Goal: Transaction & Acquisition: Purchase product/service

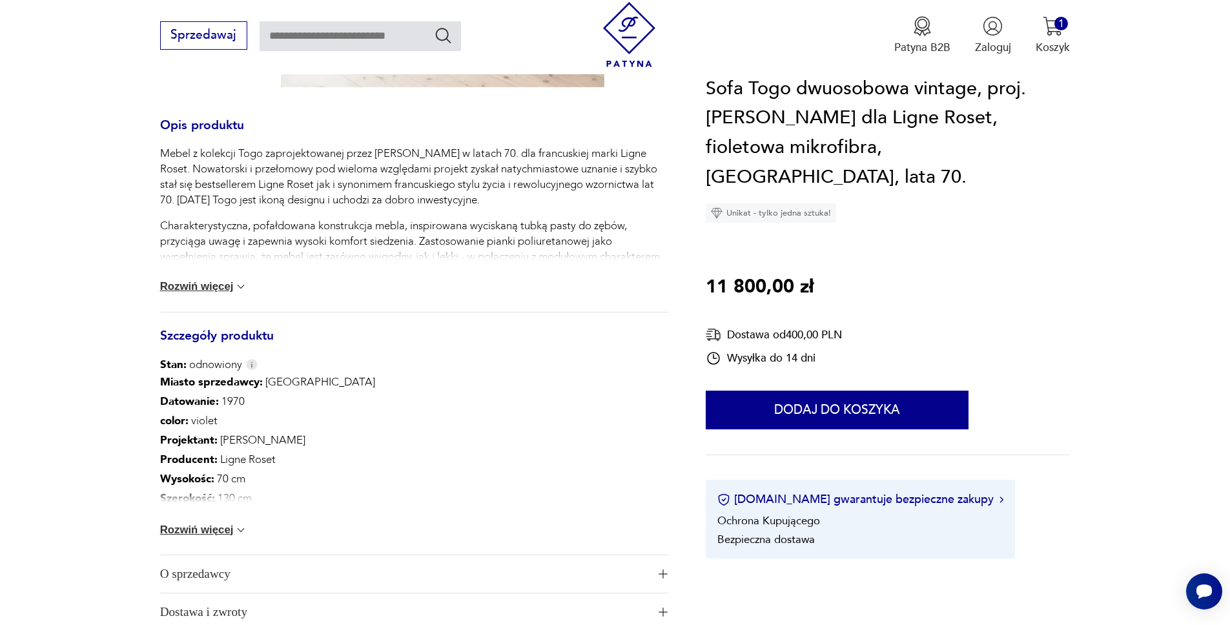
scroll to position [678, 0]
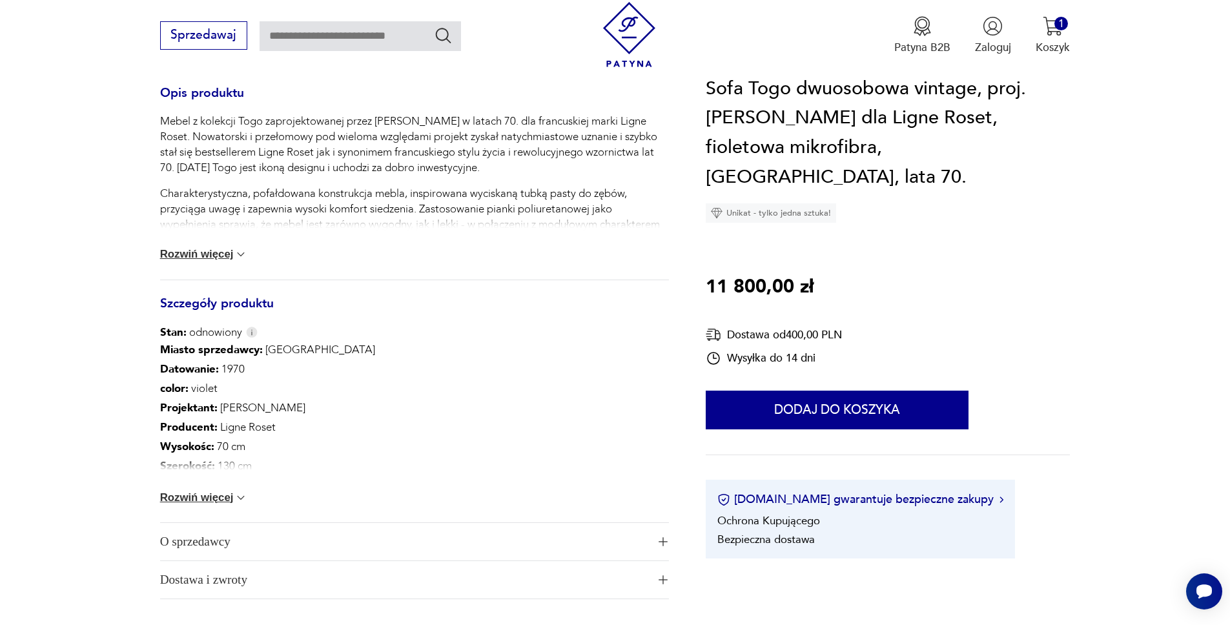
click at [236, 491] on img at bounding box center [240, 497] width 13 height 13
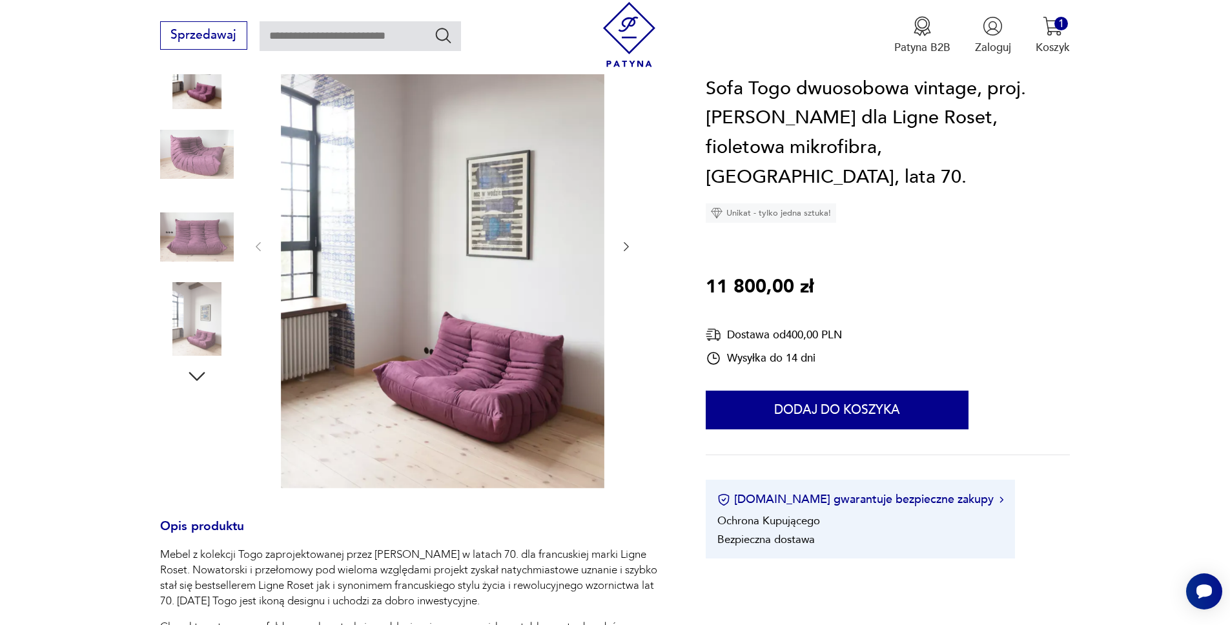
scroll to position [241, 0]
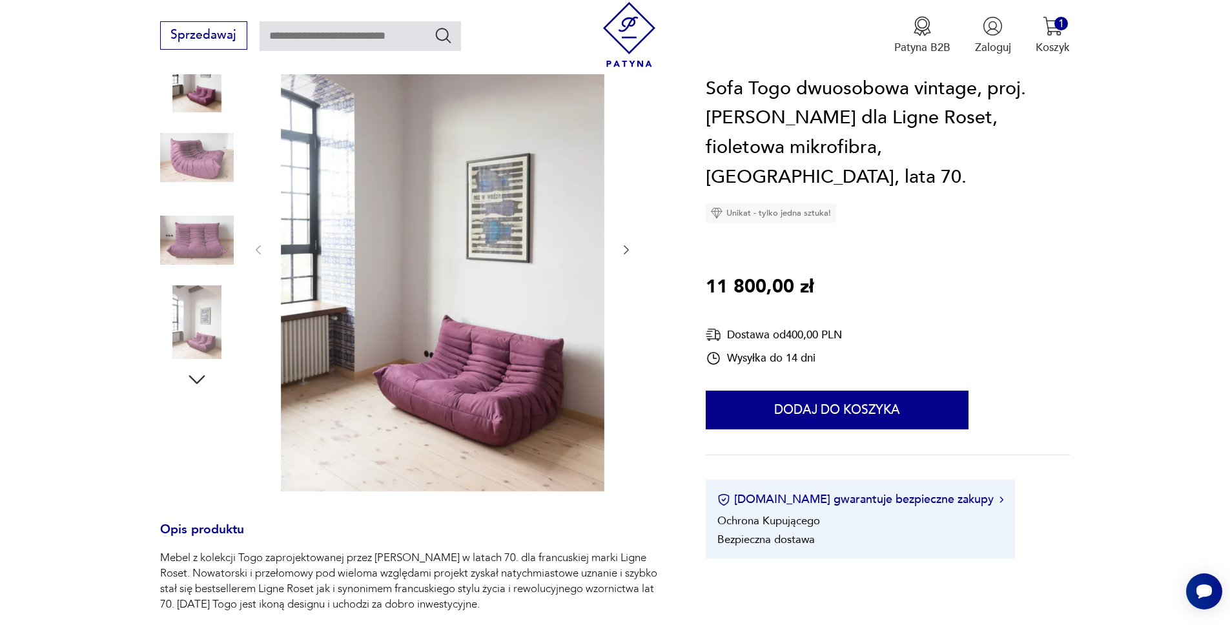
click at [197, 368] on icon "button" at bounding box center [196, 379] width 23 height 23
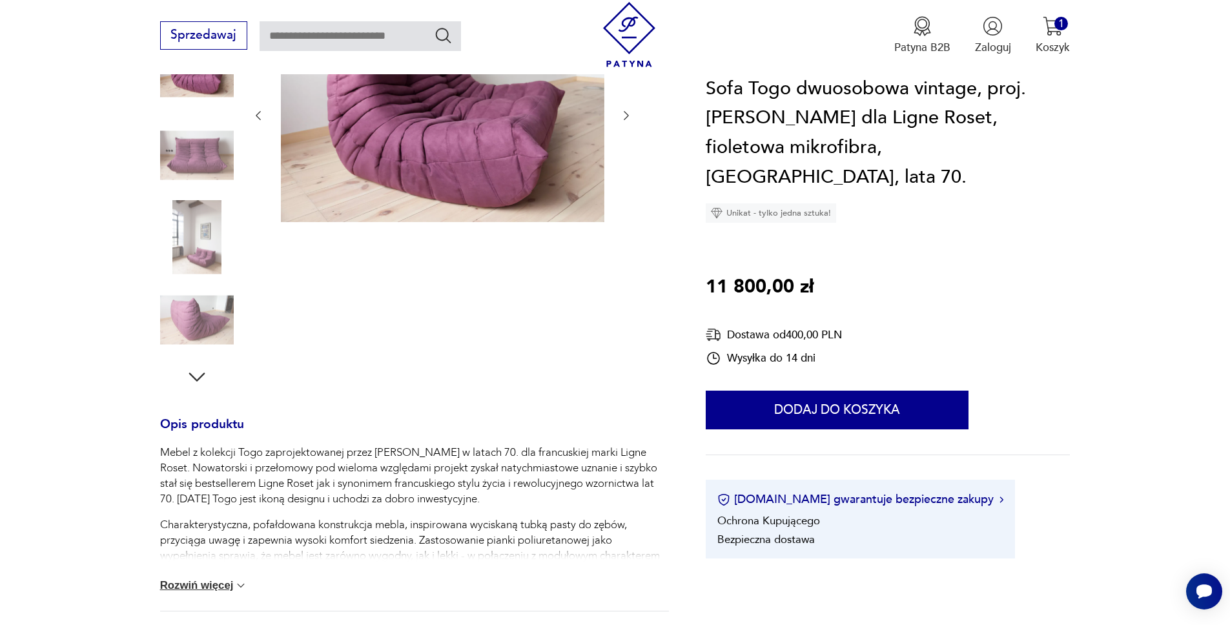
click at [197, 365] on icon "button" at bounding box center [196, 376] width 23 height 23
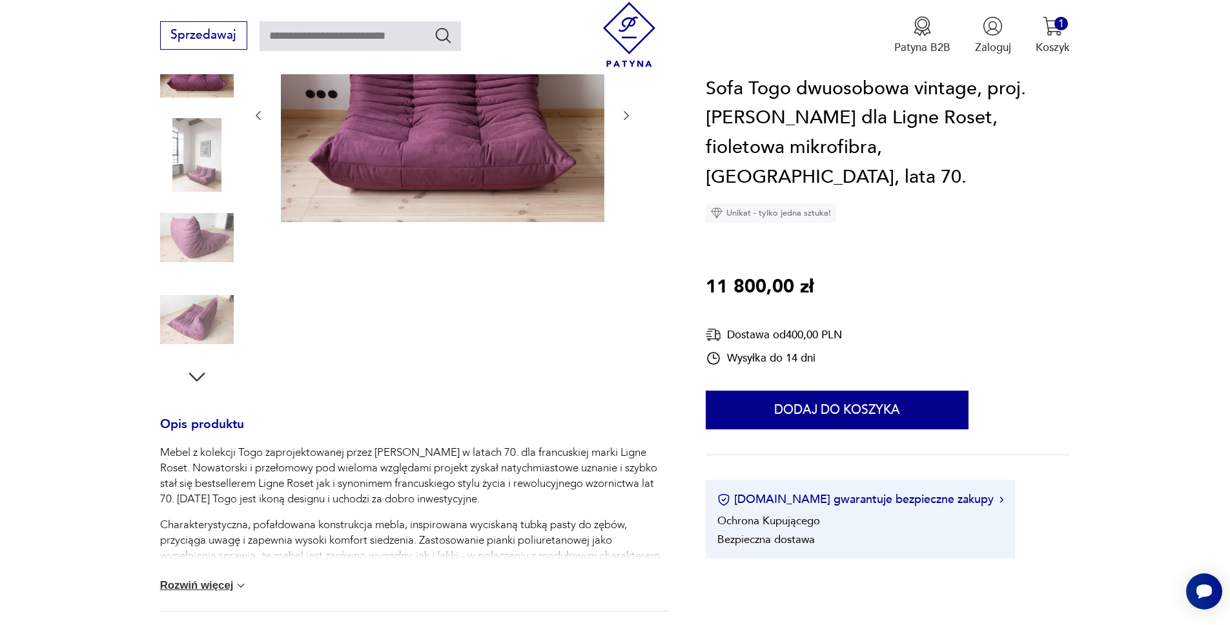
click at [197, 365] on icon "button" at bounding box center [196, 376] width 23 height 23
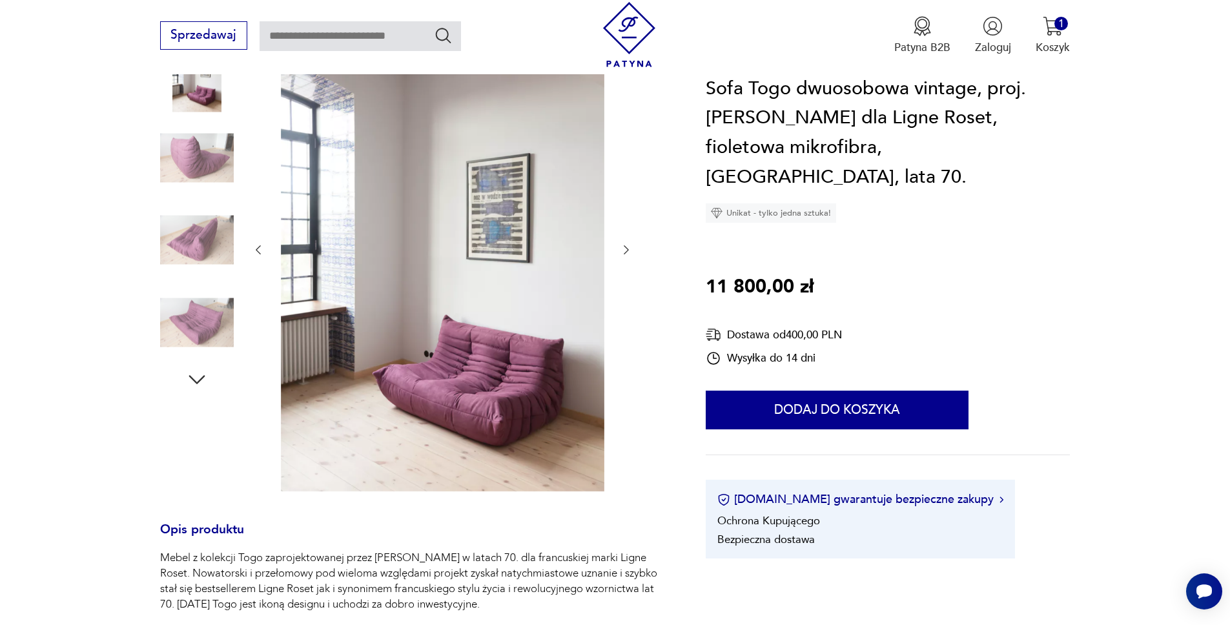
click at [197, 368] on icon "button" at bounding box center [196, 379] width 23 height 23
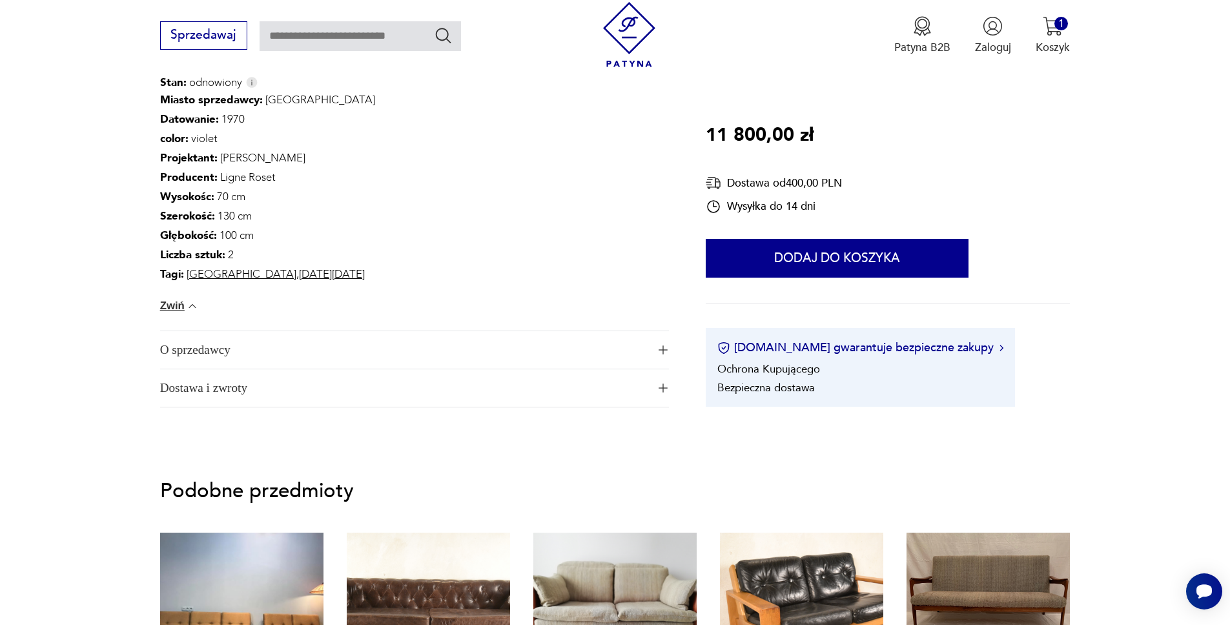
scroll to position [813, 0]
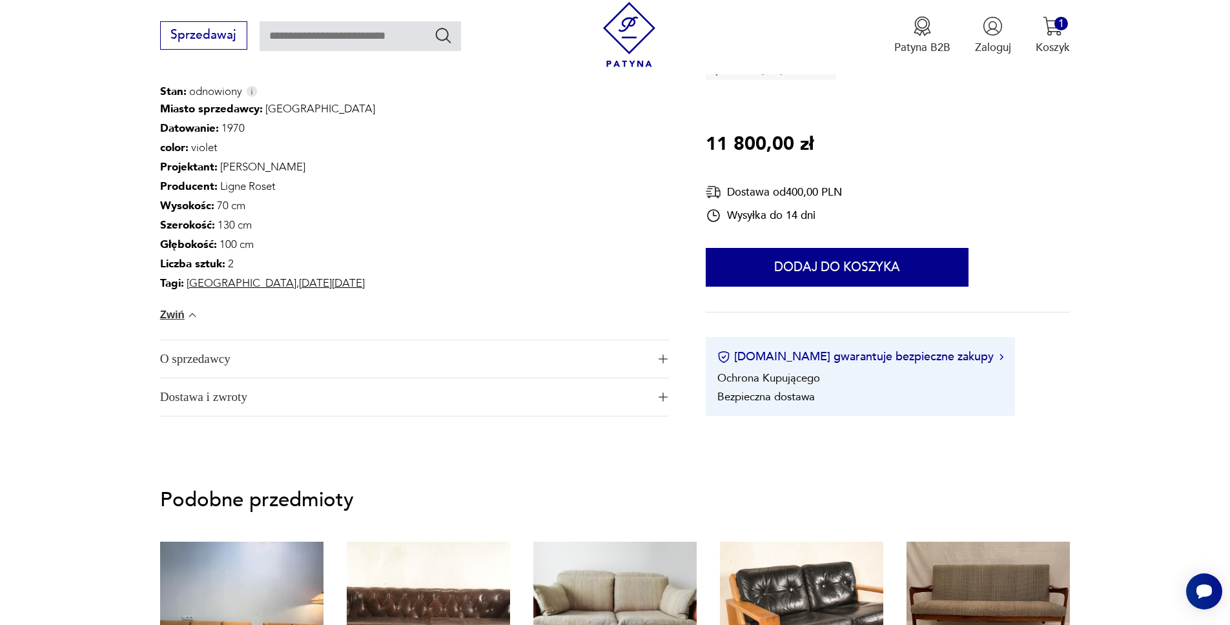
click at [396, 344] on span "O sprzedawcy" at bounding box center [403, 358] width 487 height 37
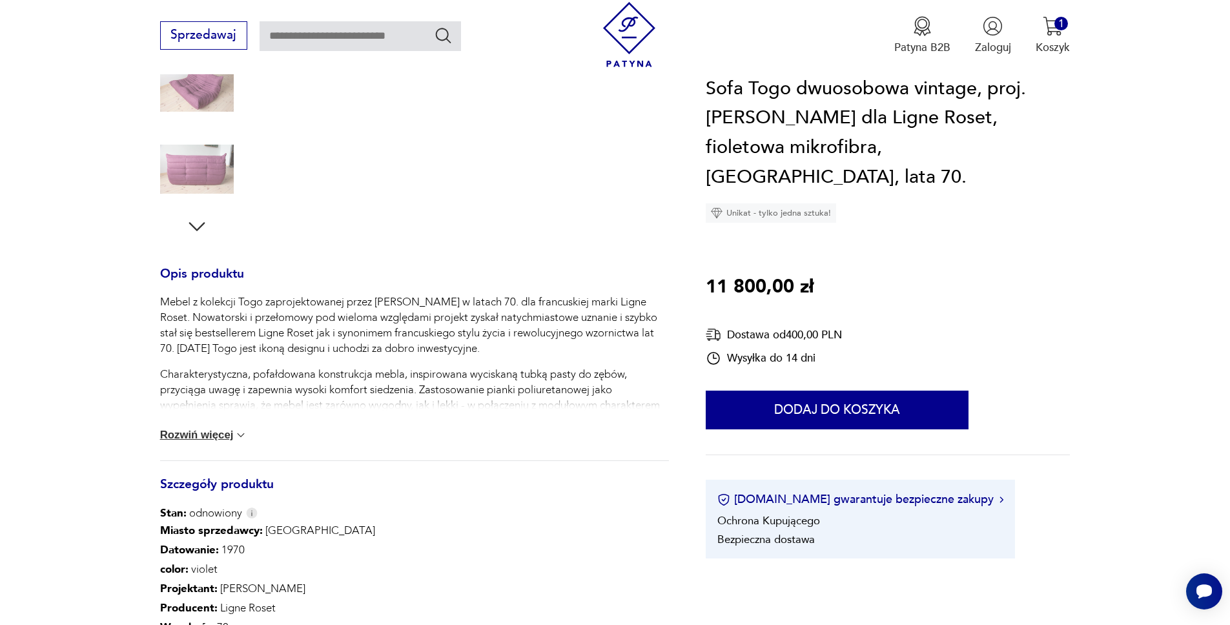
scroll to position [0, 0]
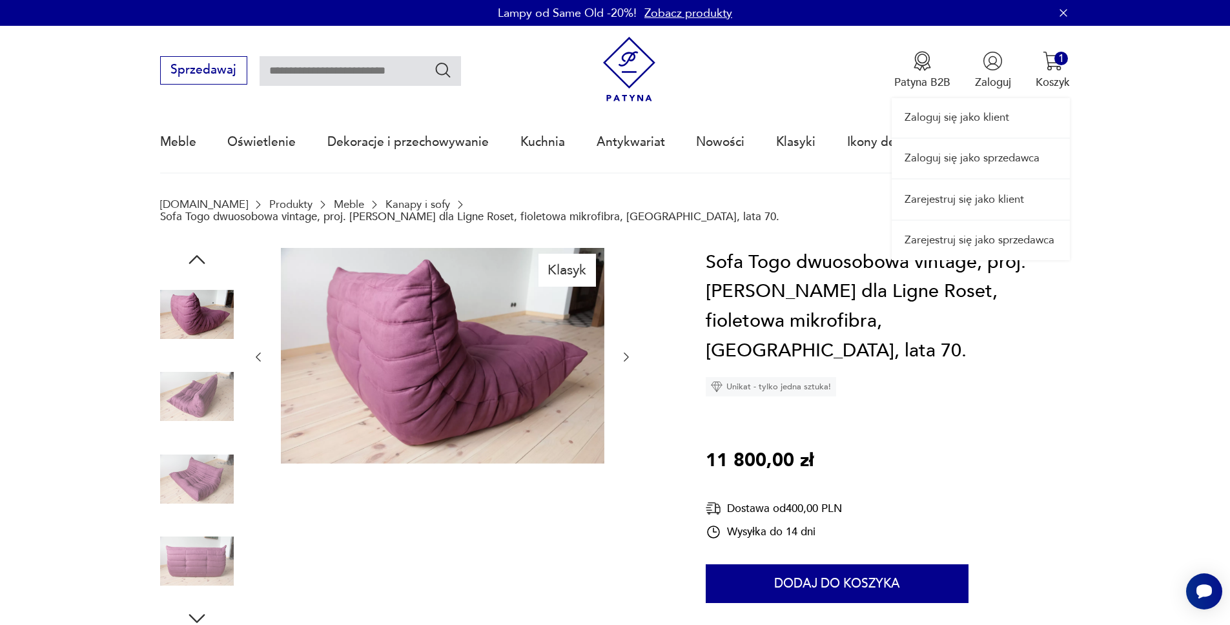
click at [975, 124] on link "Zaloguj się jako klient" at bounding box center [980, 117] width 178 height 39
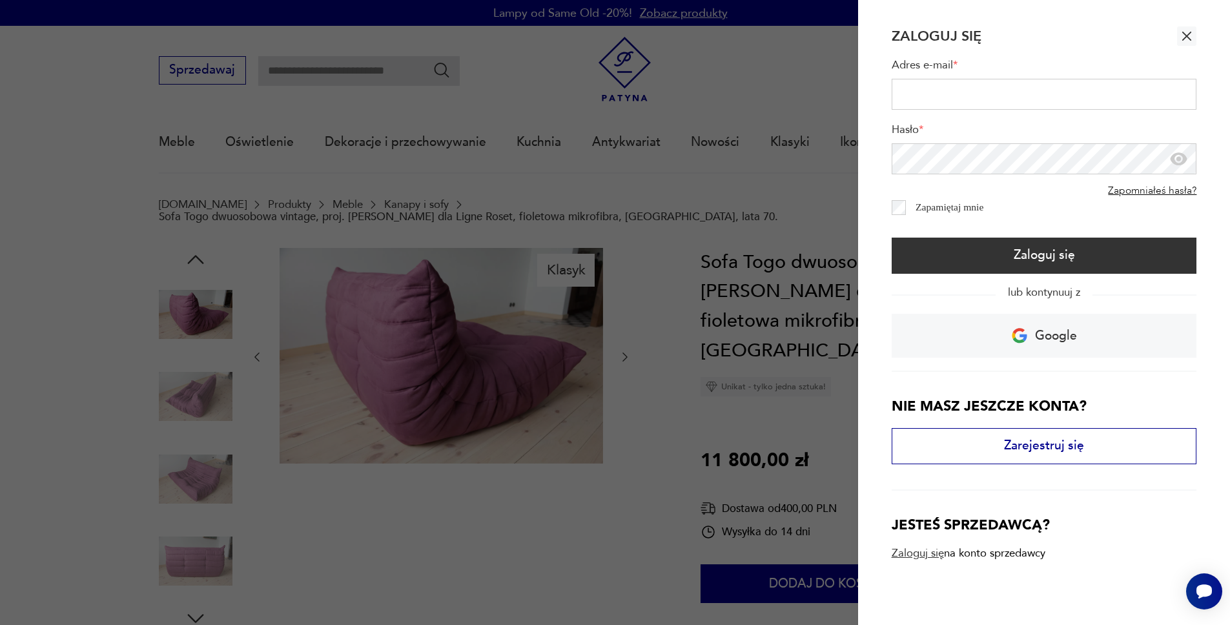
click at [830, 99] on div at bounding box center [615, 312] width 1230 height 625
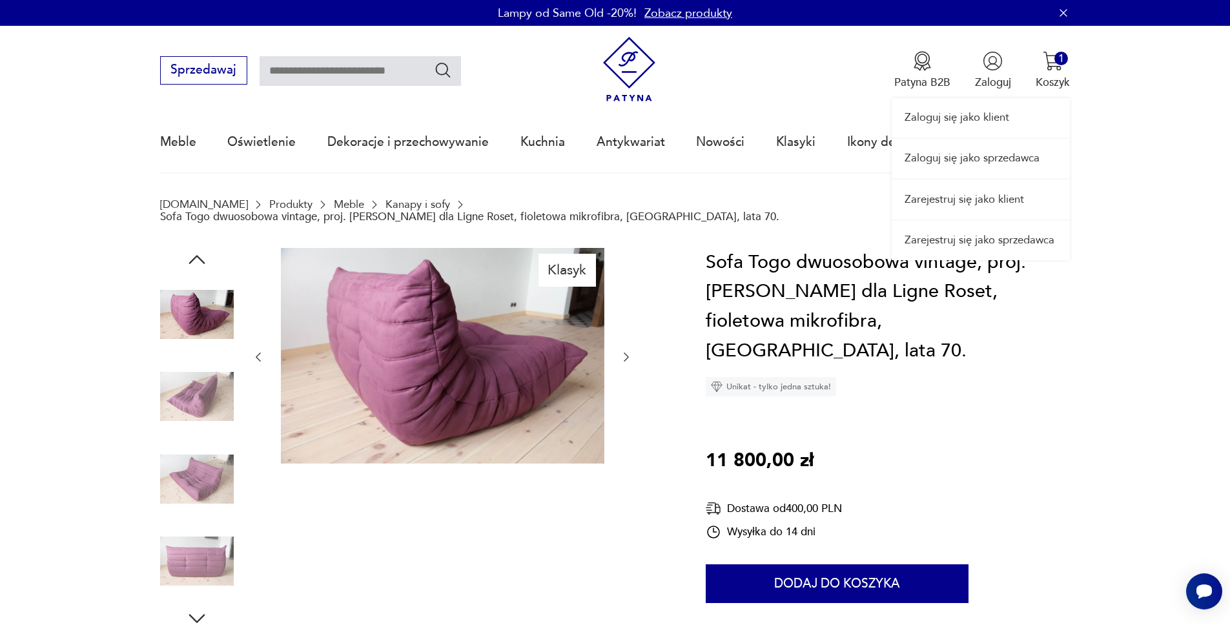
click at [993, 68] on div "Zaloguj się jako klient Zaloguj się jako sprzedawca Zarejestruj się jako klient…" at bounding box center [980, 143] width 178 height 234
click at [966, 196] on link "Zarejestruj się jako klient" at bounding box center [980, 198] width 178 height 39
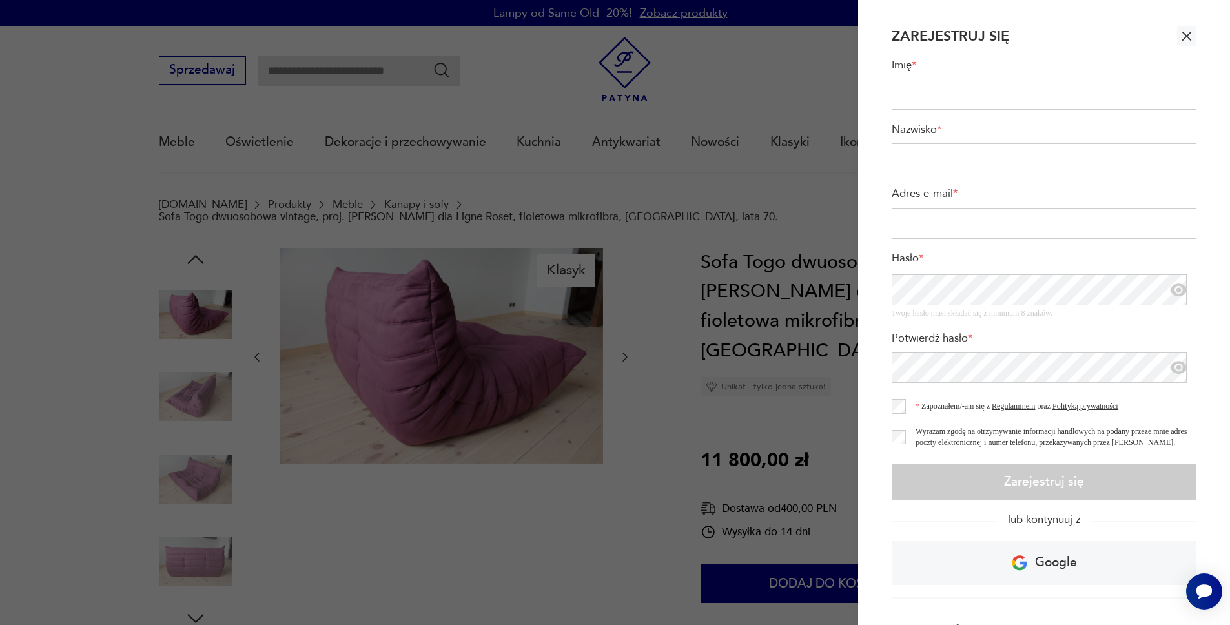
click at [755, 59] on div at bounding box center [615, 312] width 1230 height 625
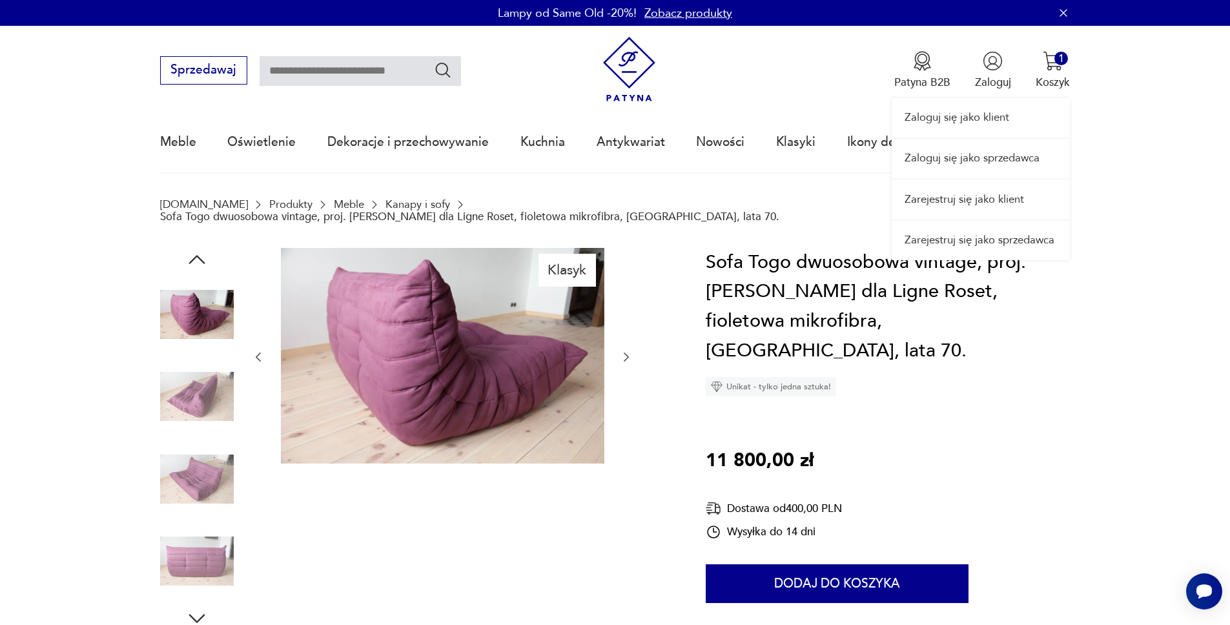
click at [971, 119] on link "Zaloguj się jako klient" at bounding box center [980, 117] width 178 height 39
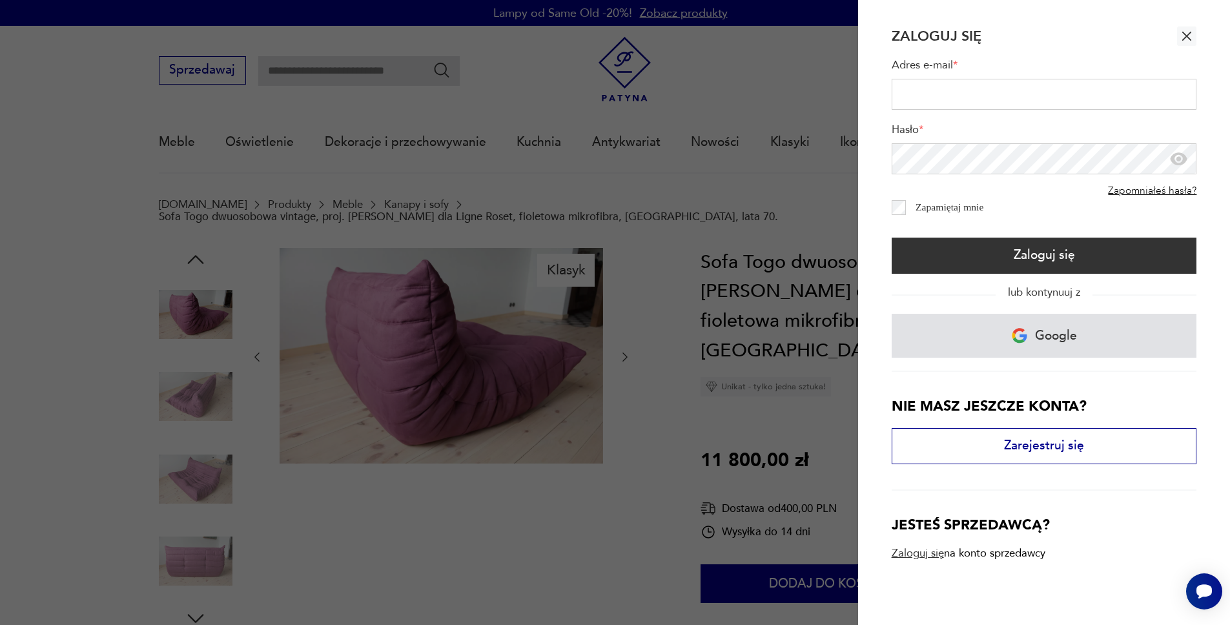
click at [993, 338] on link "Google" at bounding box center [1043, 336] width 305 height 44
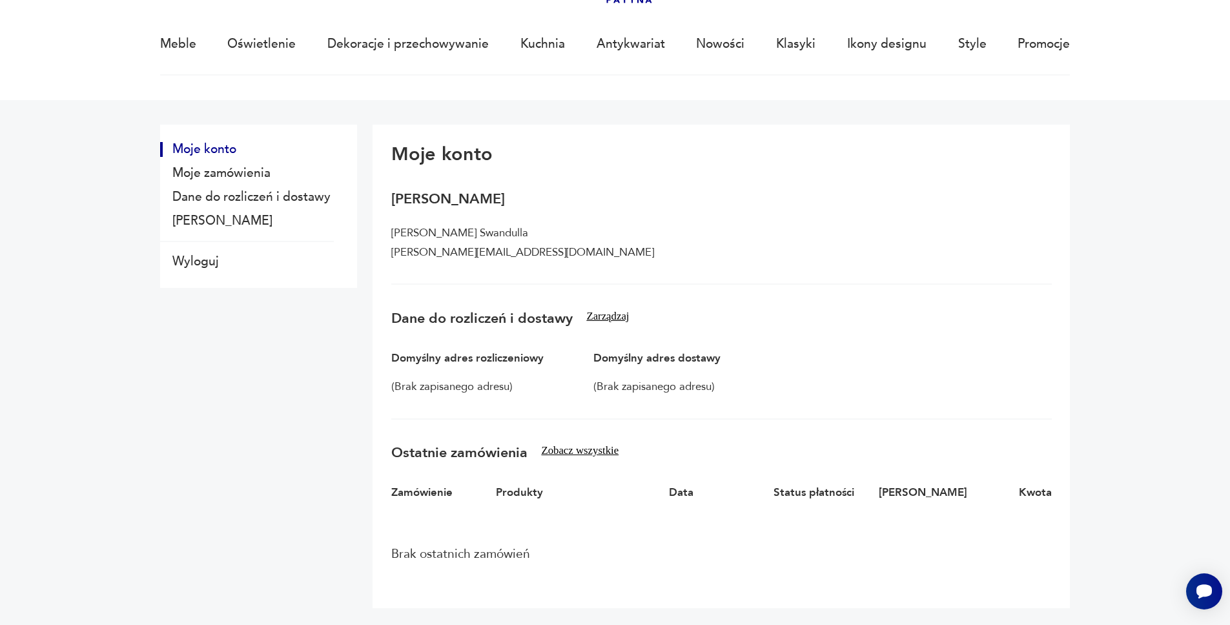
scroll to position [128, 0]
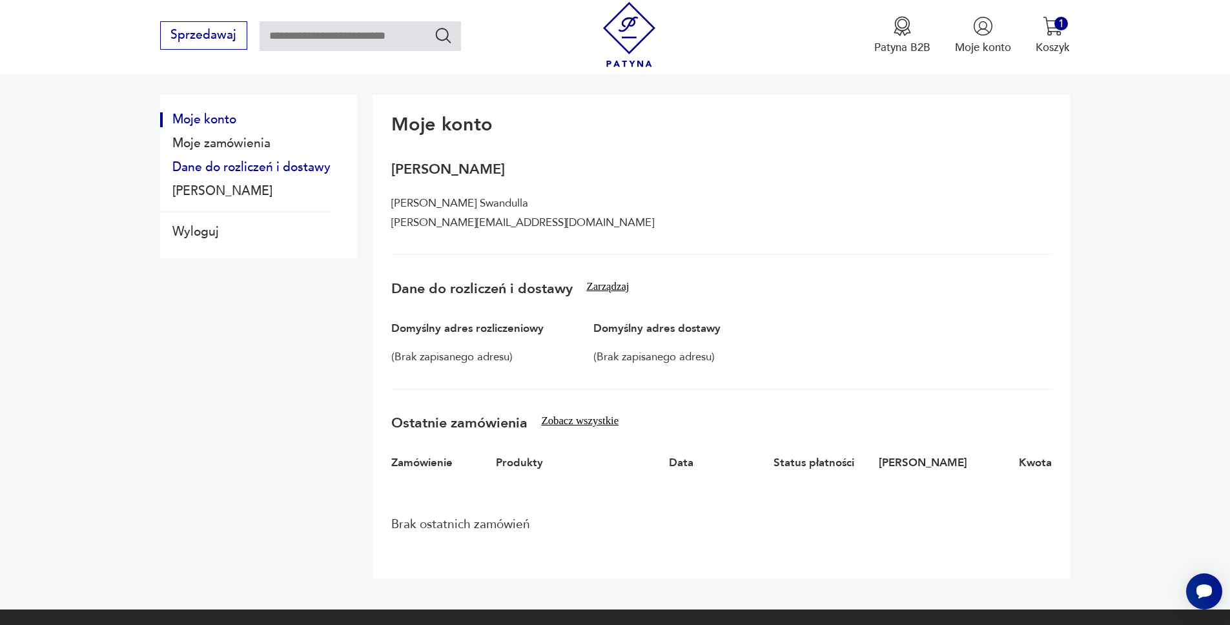
click at [287, 166] on button "Dane do rozliczeń i dostawy" at bounding box center [247, 167] width 174 height 15
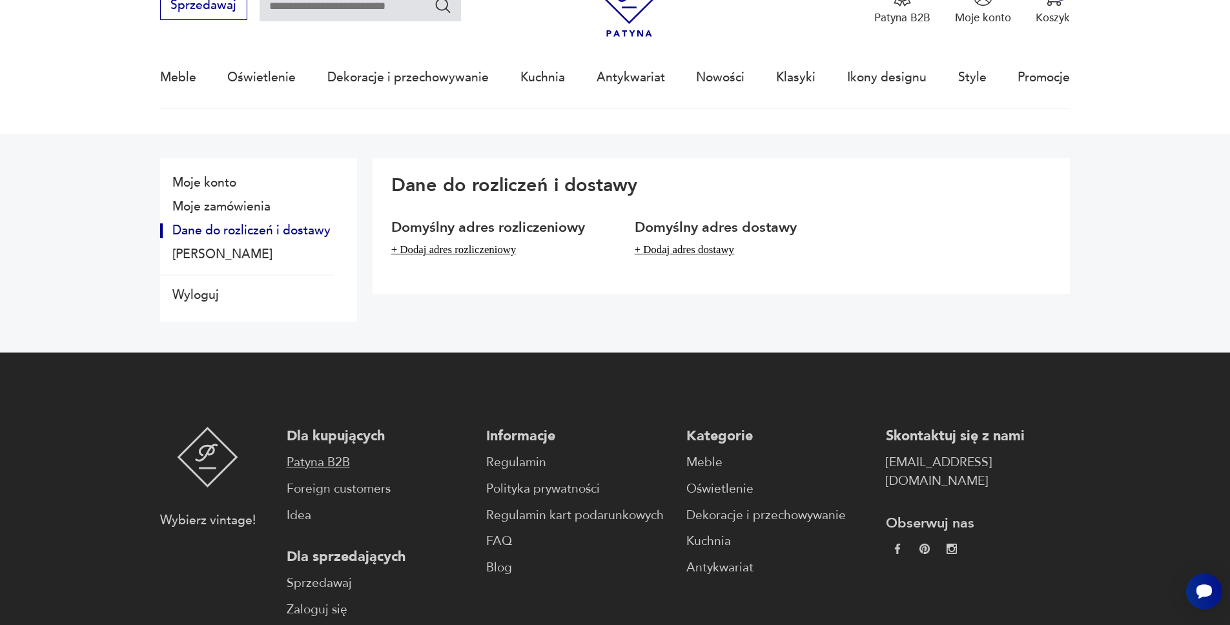
scroll to position [0, 0]
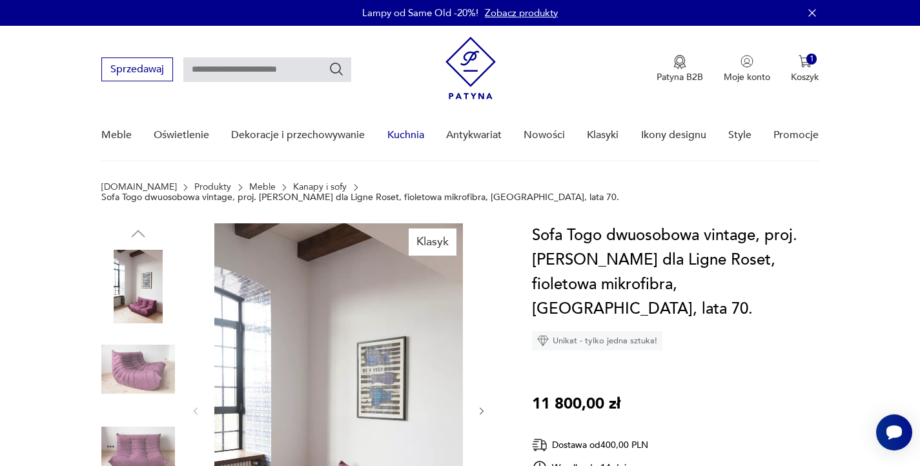
click at [407, 132] on link "Kuchnia" at bounding box center [405, 135] width 37 height 50
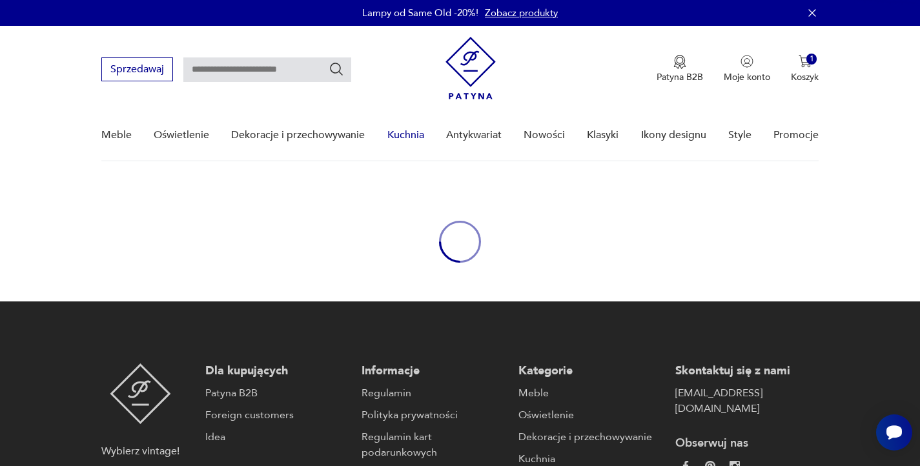
click at [407, 132] on link "Kuchnia" at bounding box center [405, 135] width 37 height 50
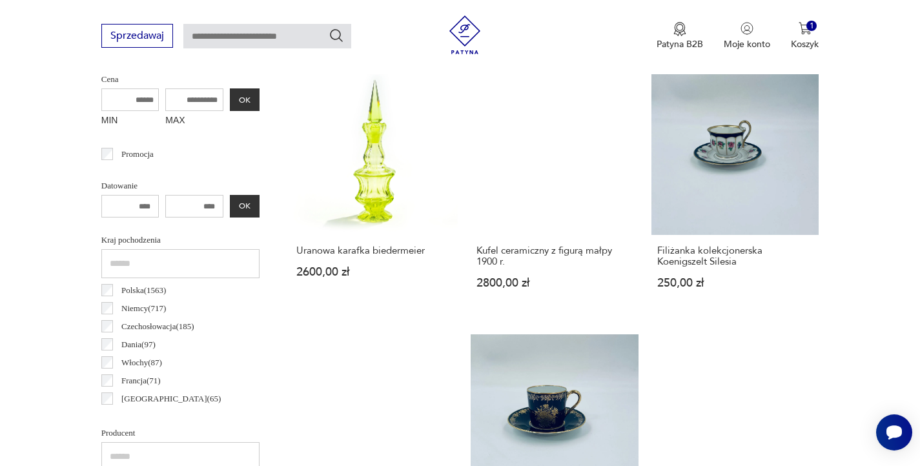
scroll to position [515, 0]
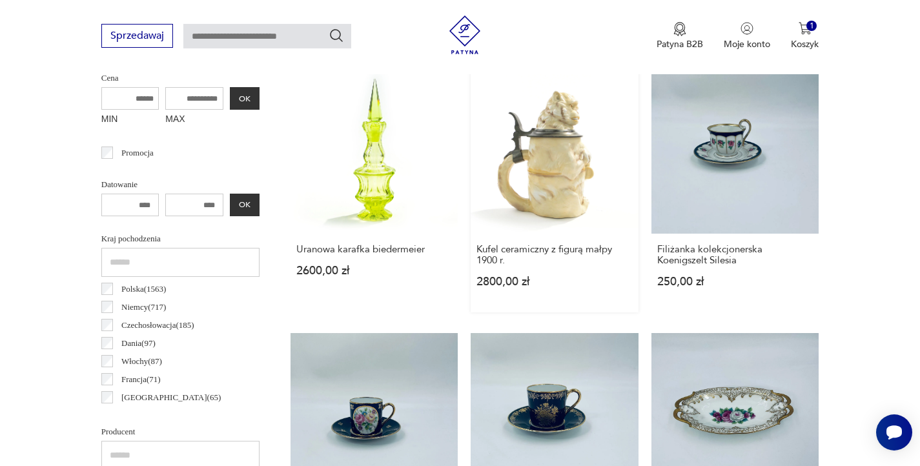
click at [565, 162] on link "Kufel ceramiczny z figurą małpy 1900 r. 2800,00 zł" at bounding box center [555, 189] width 168 height 247
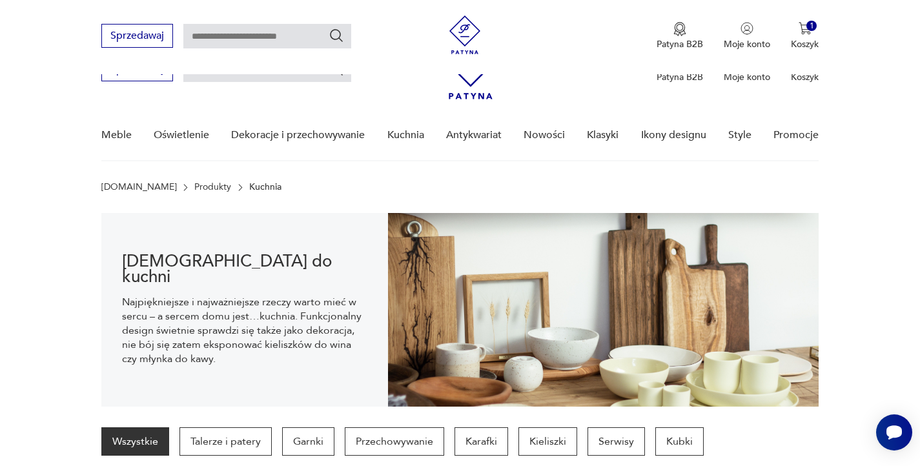
scroll to position [515, 0]
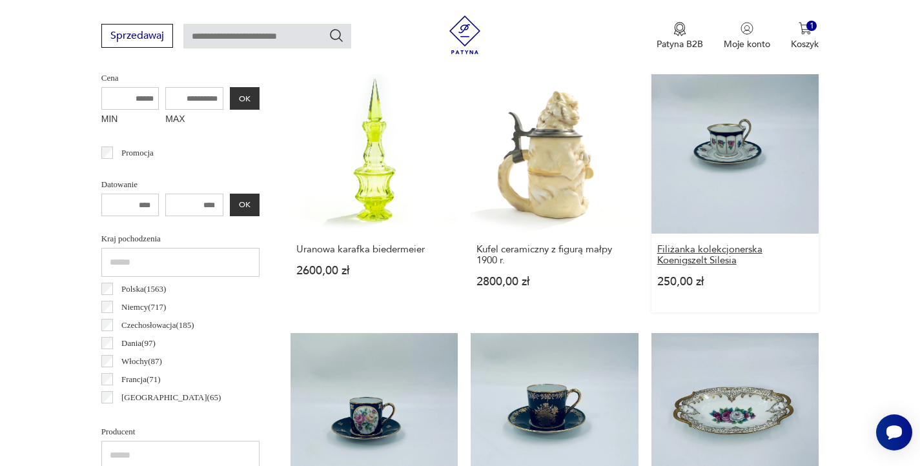
click at [692, 249] on h3 "Filiżanka kolekcjonerska Koenigszelt Silesia" at bounding box center [735, 255] width 156 height 22
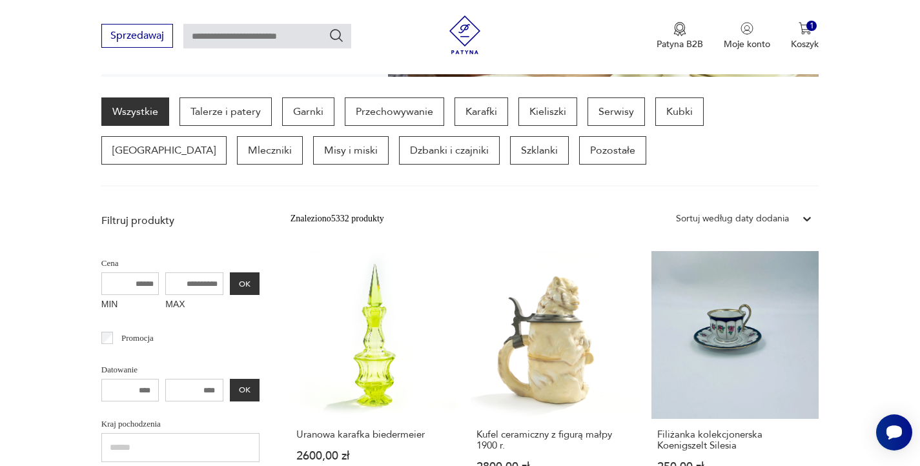
scroll to position [344, 0]
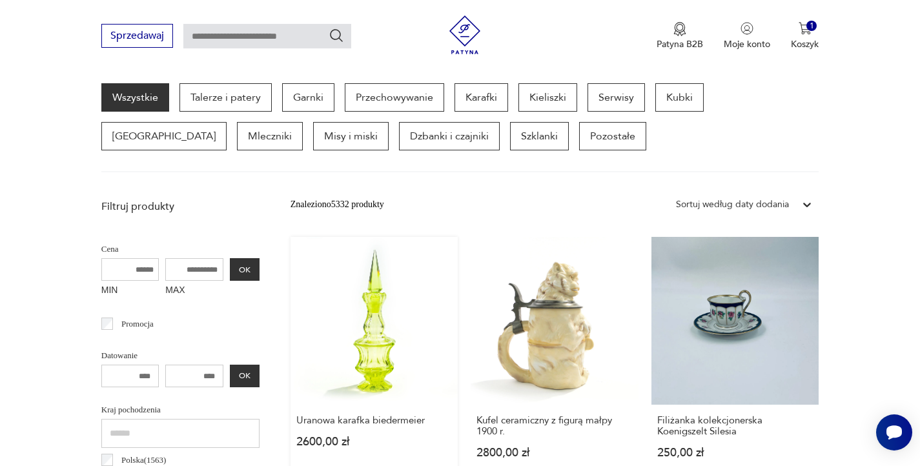
click at [378, 326] on link "Uranowa karafka biedermeier 2600,00 zł" at bounding box center [374, 360] width 168 height 247
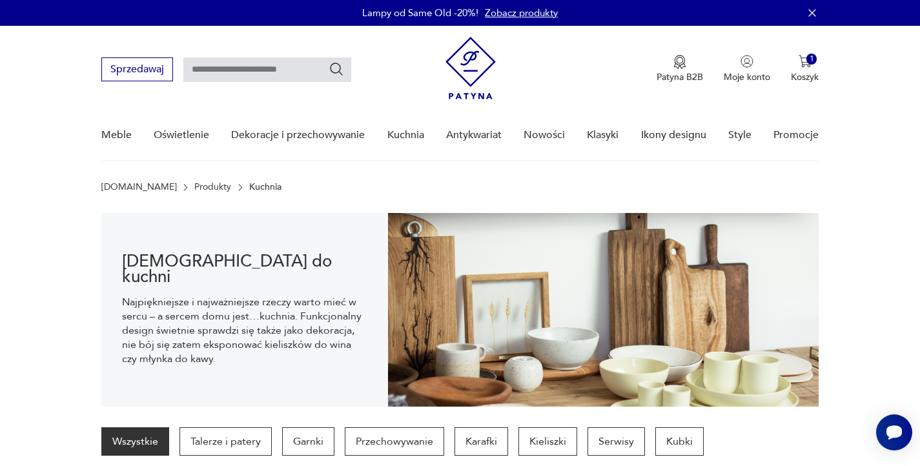
scroll to position [343, 0]
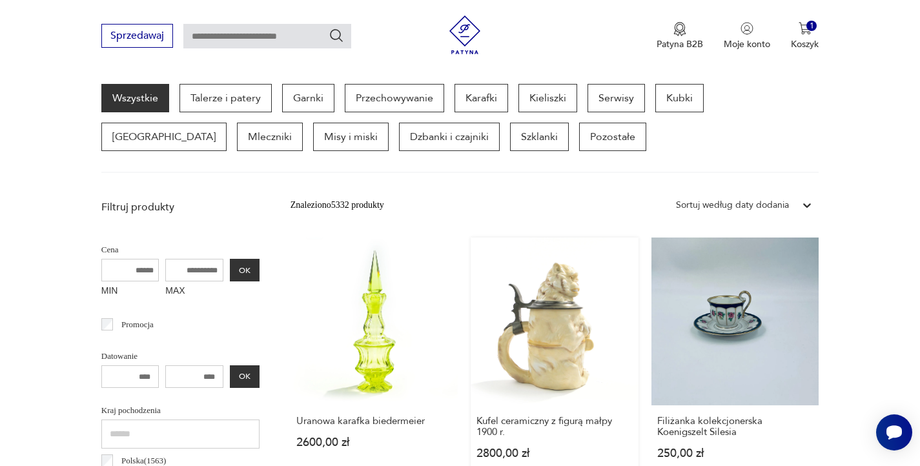
click at [589, 310] on link "Kufel ceramiczny z figurą małpy 1900 r. 2800,00 zł" at bounding box center [555, 361] width 168 height 247
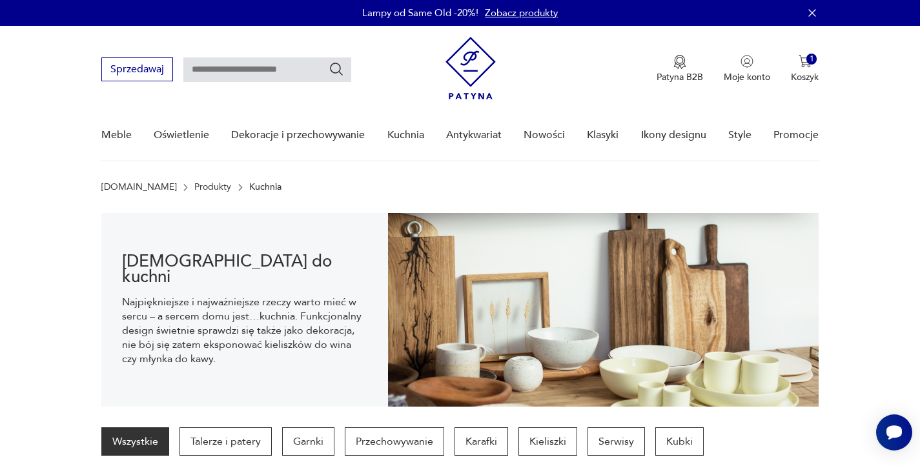
scroll to position [343, 0]
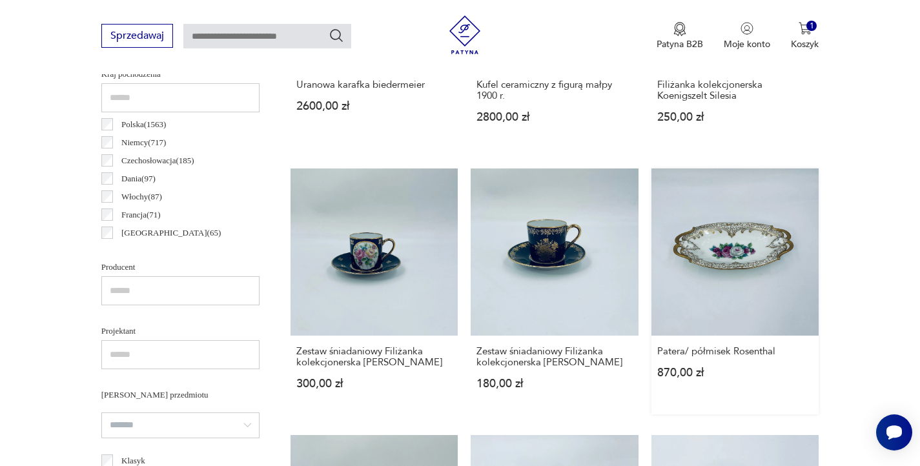
click at [744, 252] on link "Patera/ półmisek Rosenthal 870,00 zł" at bounding box center [735, 291] width 168 height 247
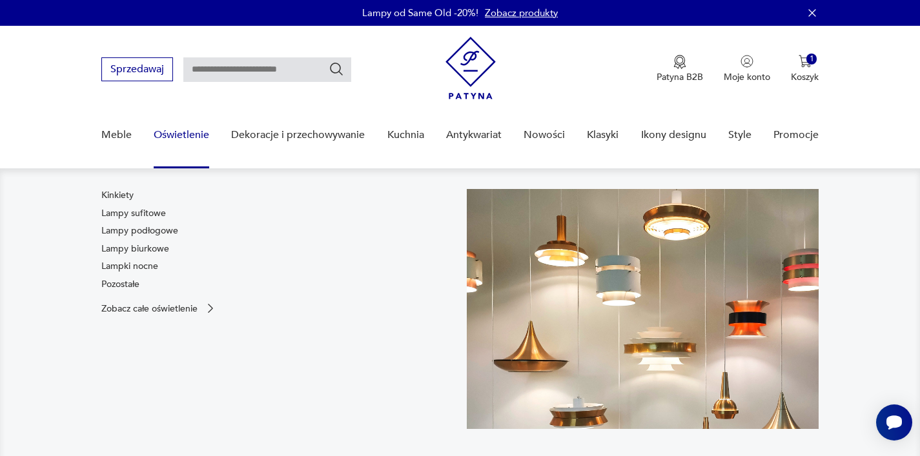
click at [183, 135] on link "Oświetlenie" at bounding box center [182, 135] width 56 height 50
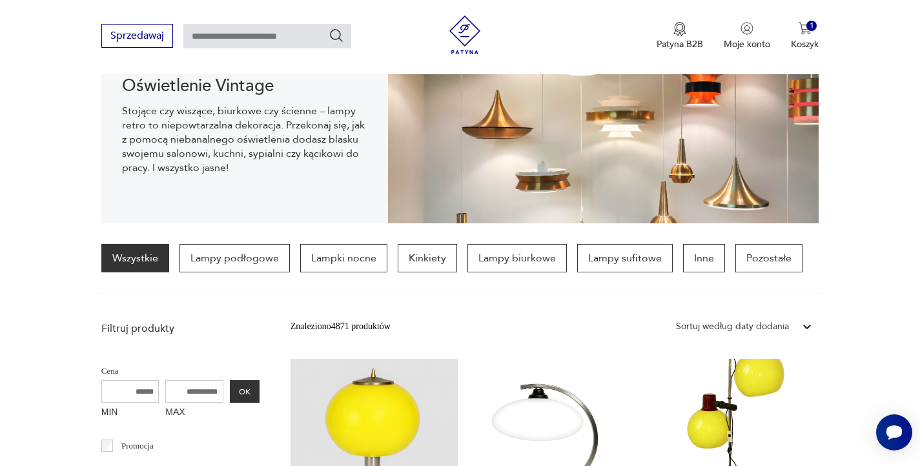
scroll to position [605, 0]
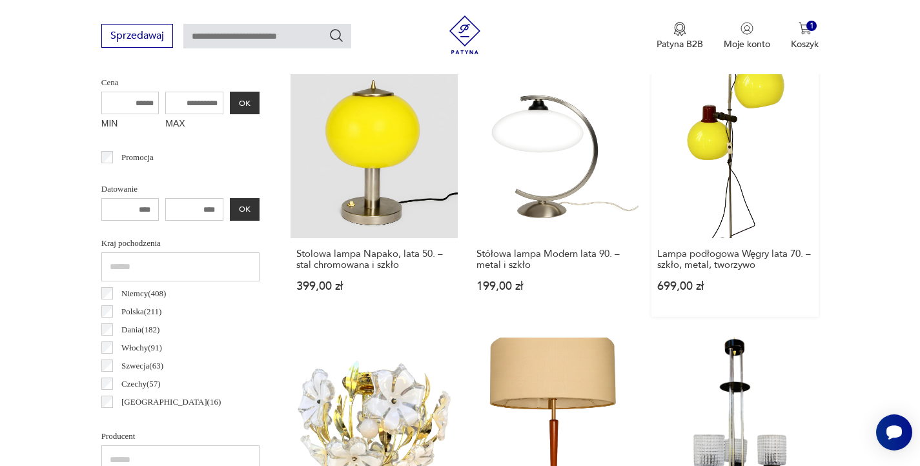
click at [682, 213] on link "Lampa podłogowa Węgry lata 70. – szkło, metal, tworzywo 699,00 zł" at bounding box center [735, 193] width 168 height 247
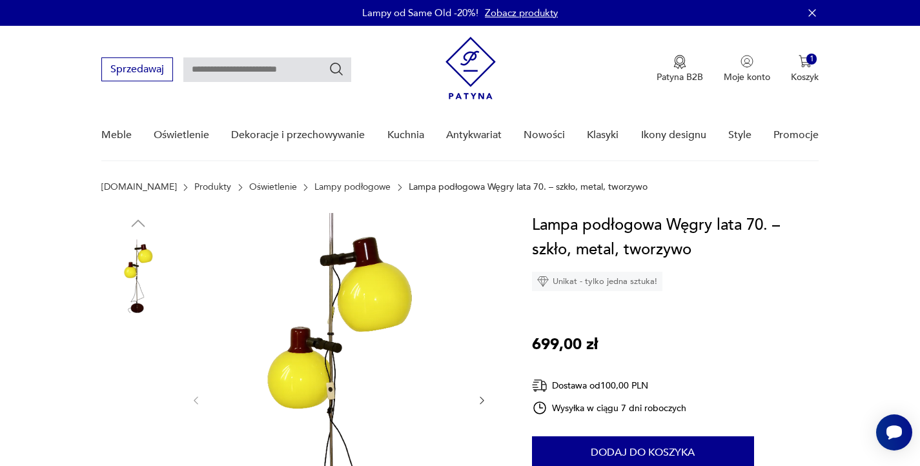
click at [136, 362] on img at bounding box center [138, 358] width 74 height 74
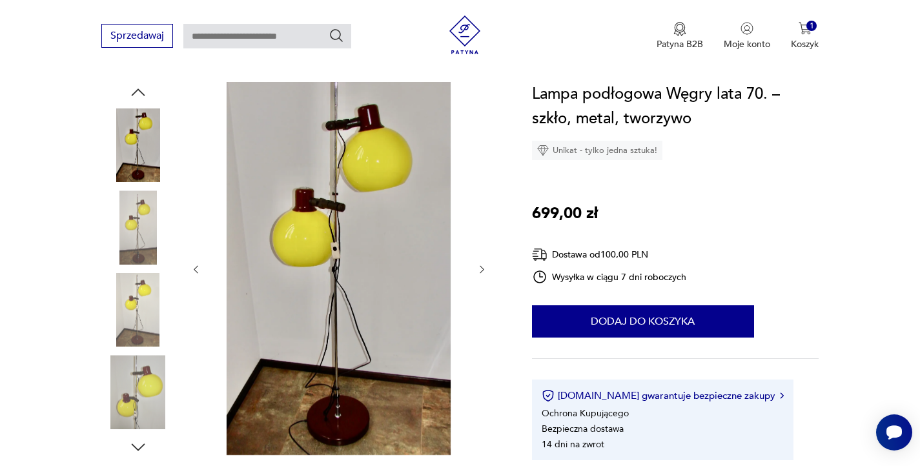
scroll to position [192, 0]
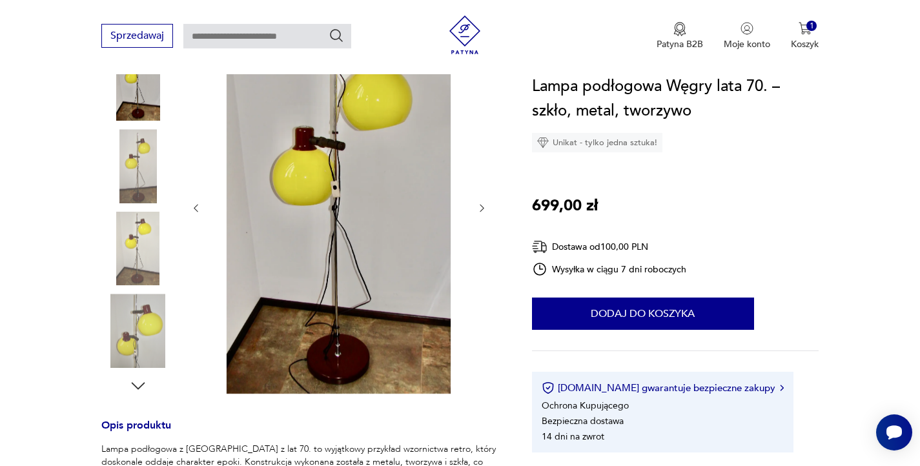
click at [135, 228] on img at bounding box center [138, 249] width 74 height 74
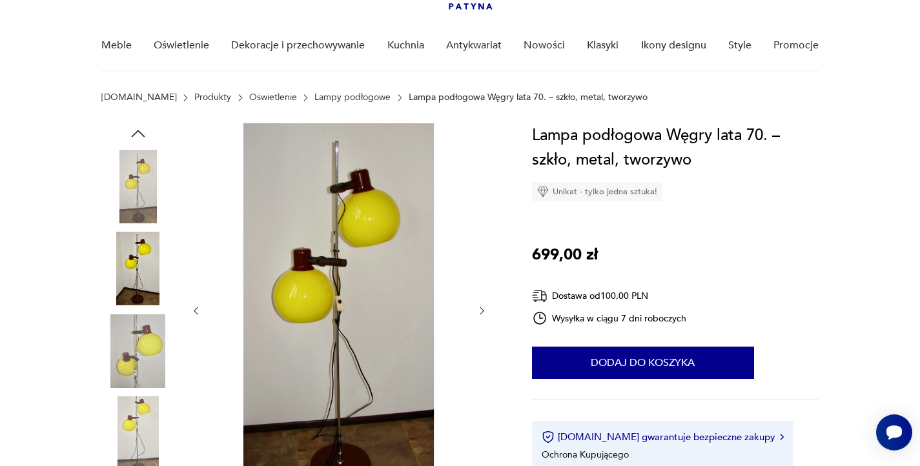
scroll to position [0, 0]
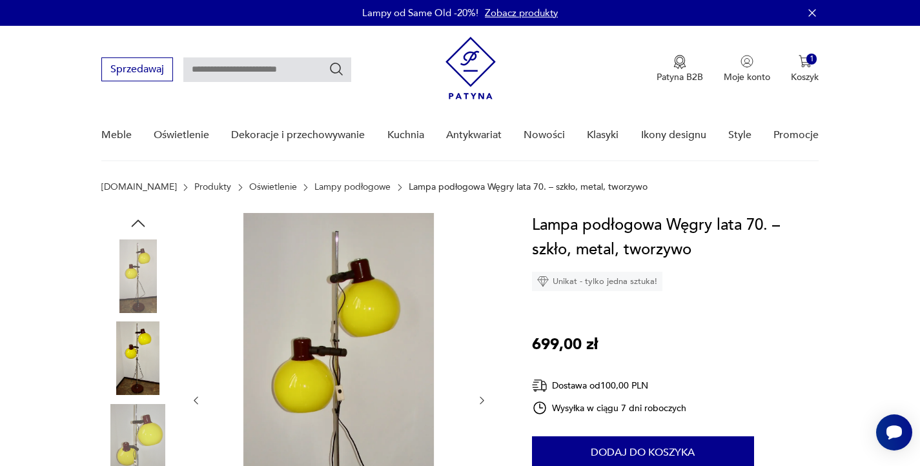
click at [148, 265] on img at bounding box center [138, 276] width 74 height 74
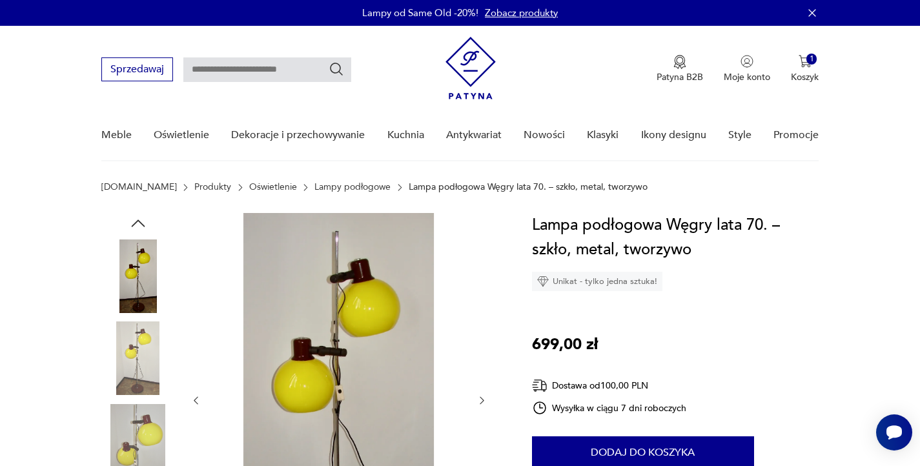
click at [143, 276] on img at bounding box center [138, 276] width 74 height 74
click at [152, 353] on img at bounding box center [138, 358] width 74 height 74
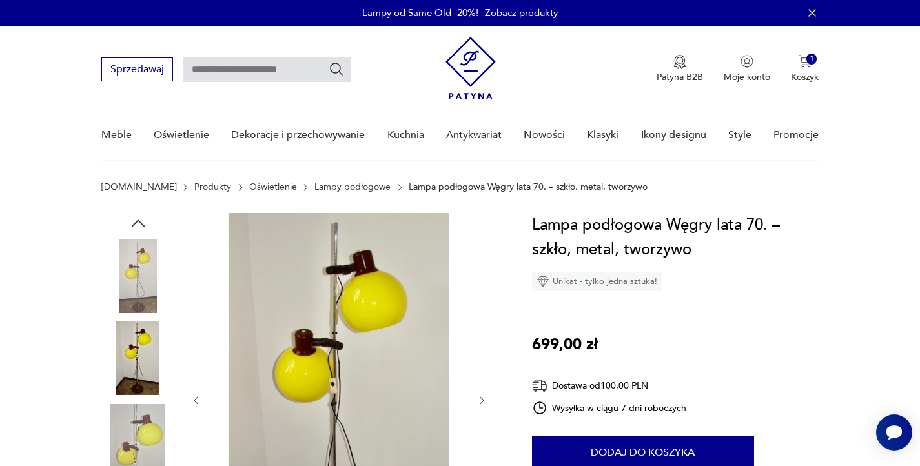
click at [142, 292] on img at bounding box center [138, 276] width 74 height 74
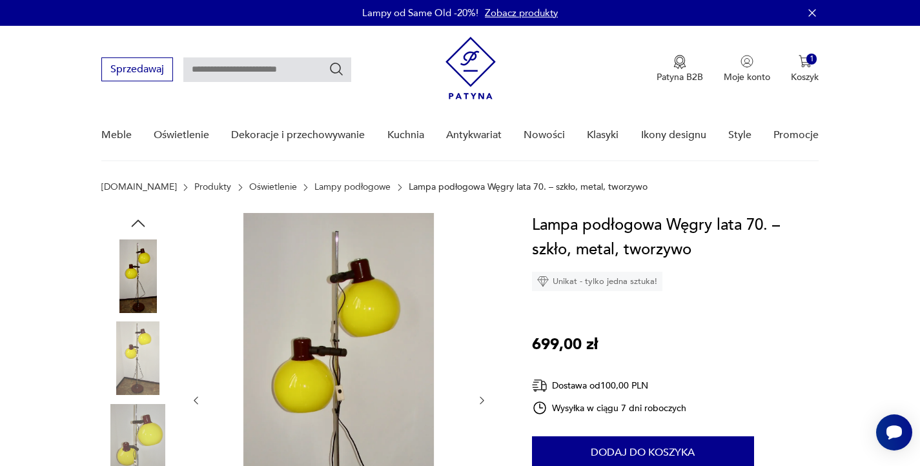
click at [136, 219] on icon "button" at bounding box center [137, 223] width 19 height 19
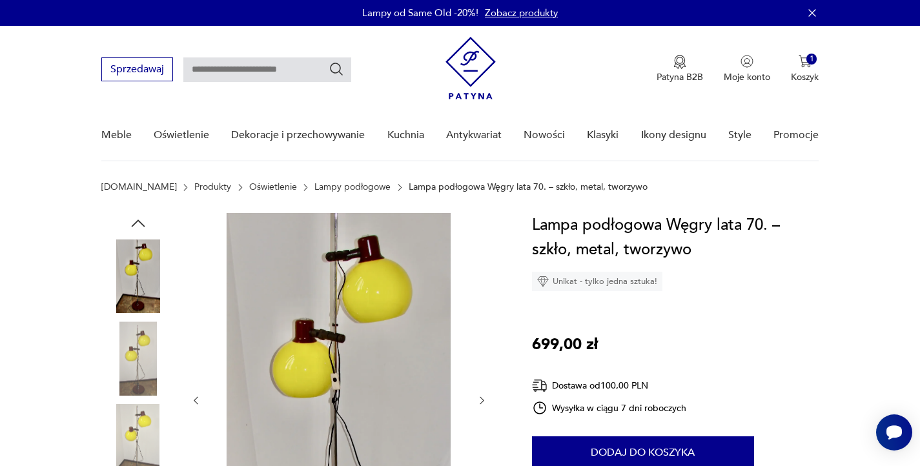
click at [150, 291] on img at bounding box center [138, 276] width 74 height 74
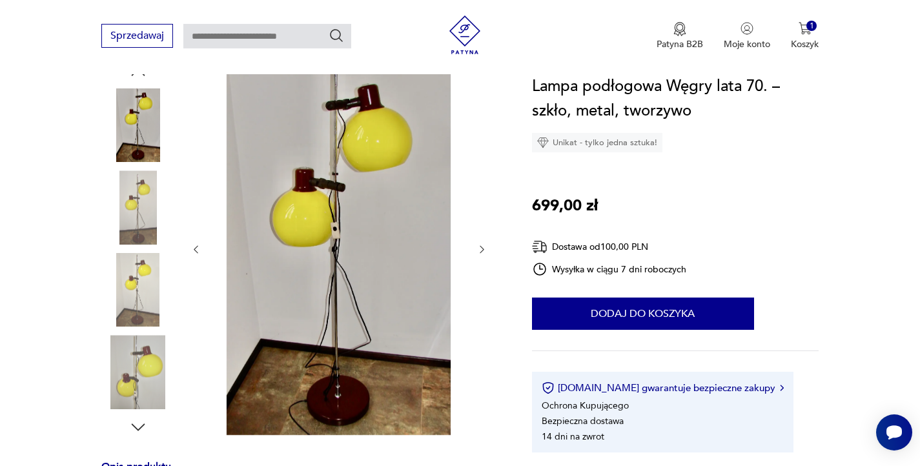
scroll to position [157, 0]
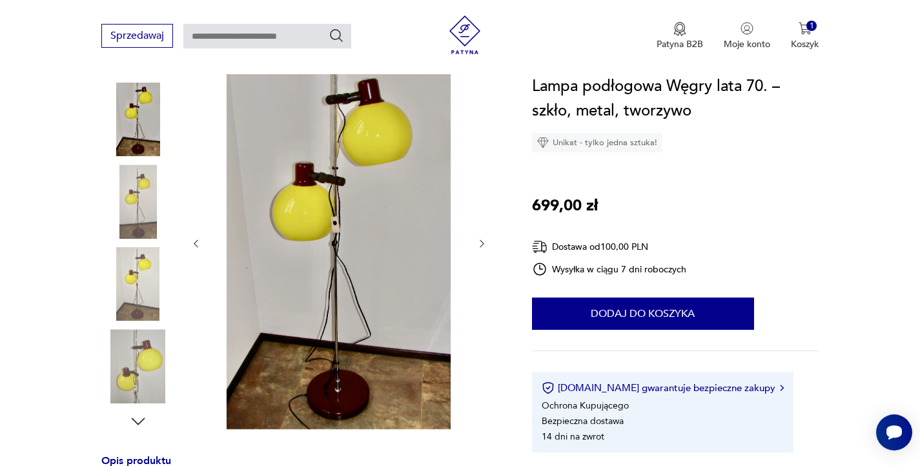
click at [147, 215] on img at bounding box center [138, 202] width 74 height 74
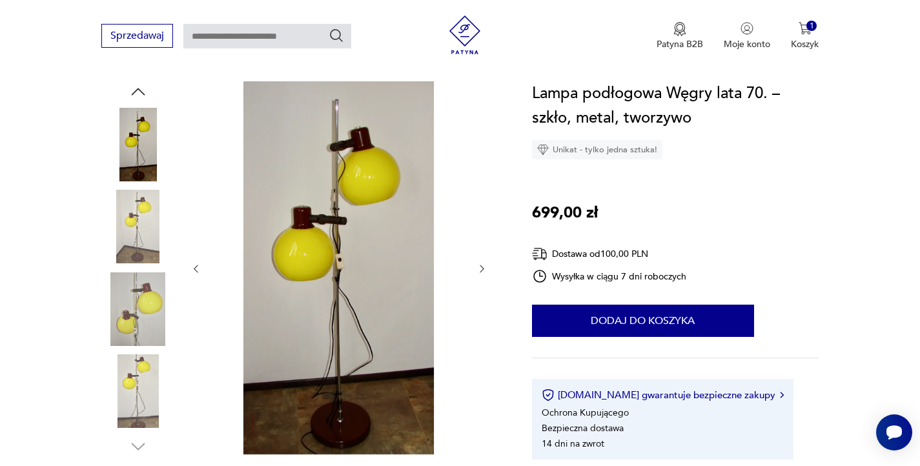
scroll to position [131, 0]
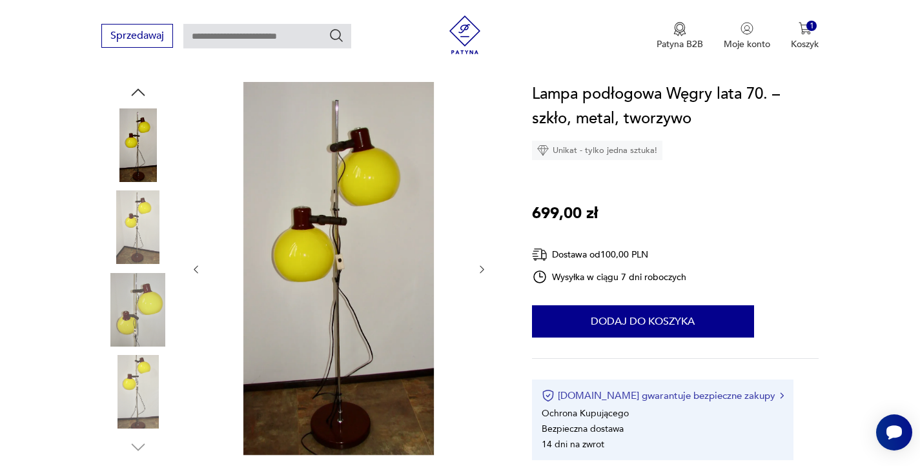
click at [660, 395] on button "[DOMAIN_NAME] gwarantuje bezpieczne zakupy" at bounding box center [663, 395] width 242 height 13
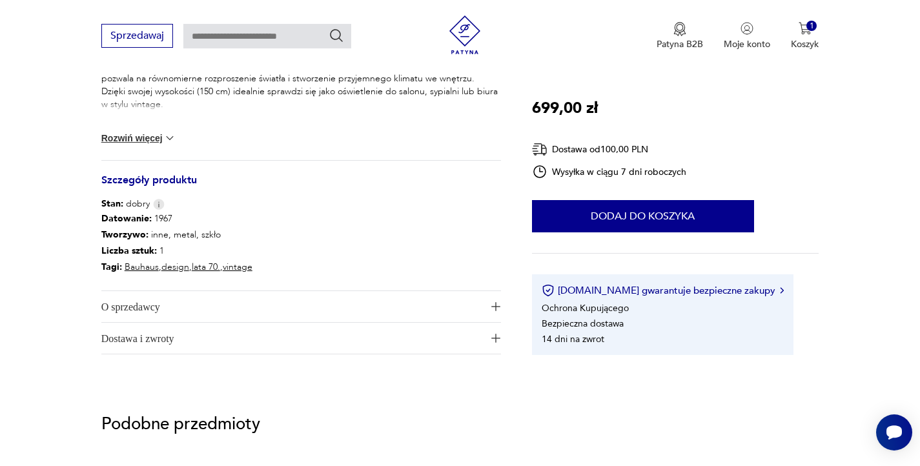
scroll to position [614, 0]
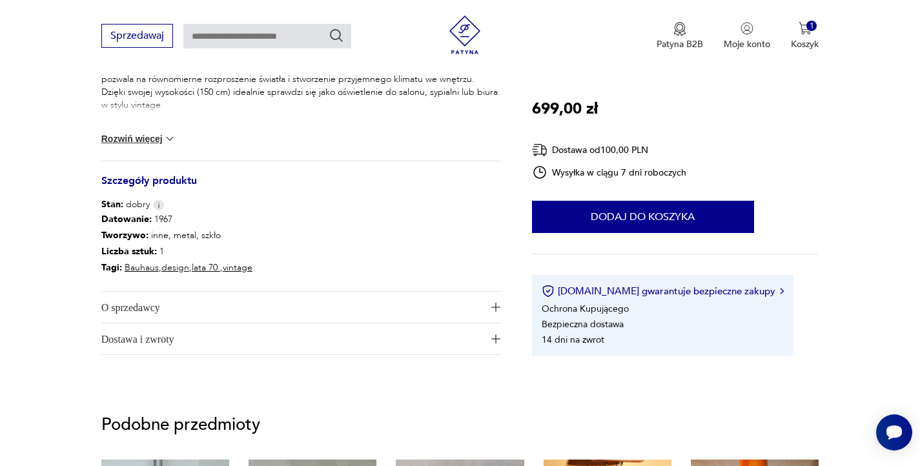
click at [496, 338] on img "button" at bounding box center [495, 338] width 9 height 9
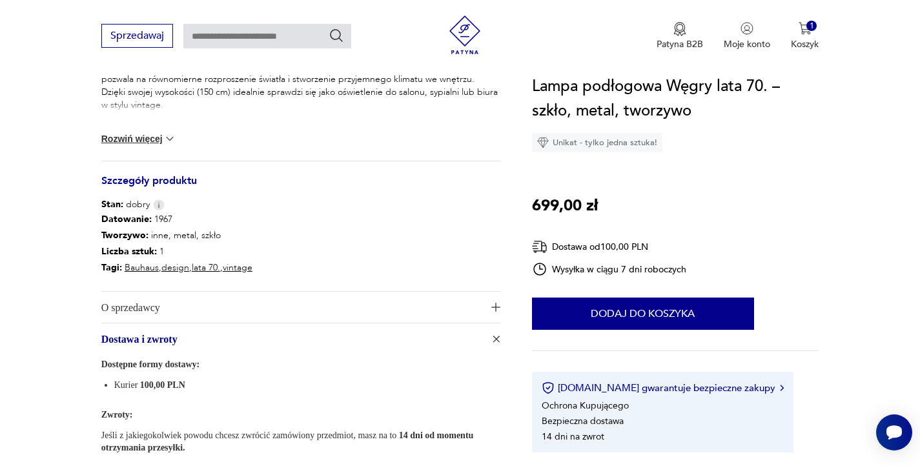
click at [493, 338] on img "button" at bounding box center [495, 338] width 13 height 13
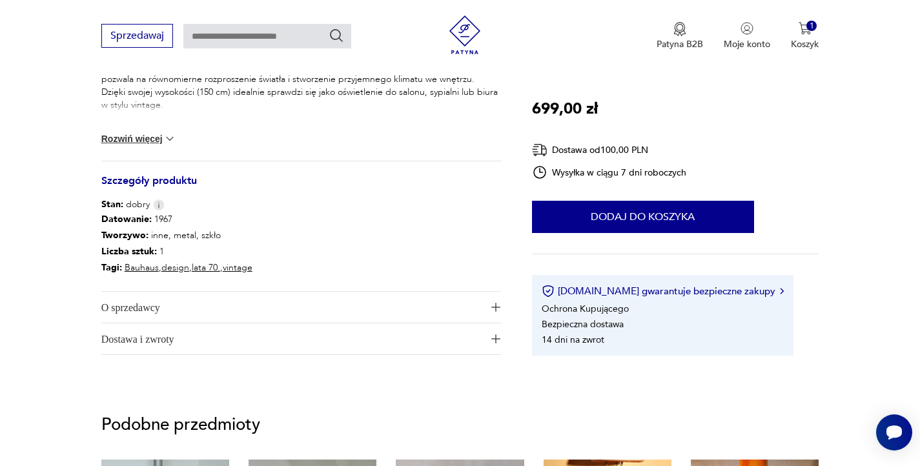
click at [493, 338] on img "button" at bounding box center [495, 338] width 9 height 9
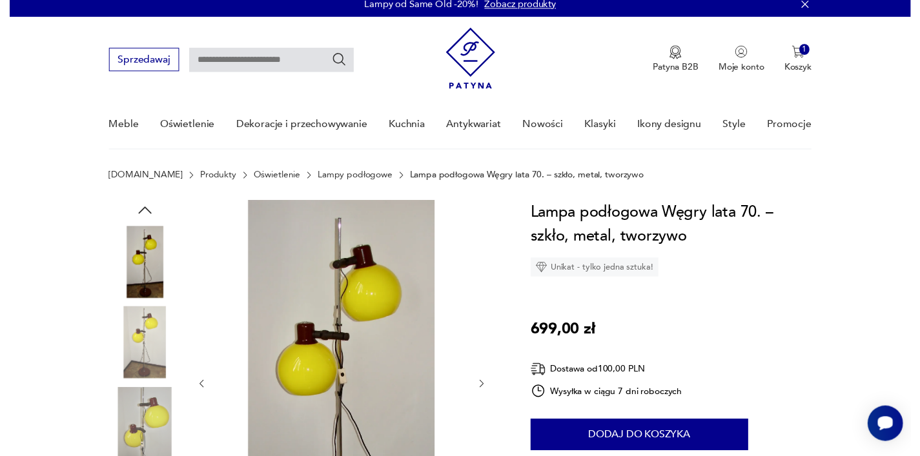
scroll to position [0, 0]
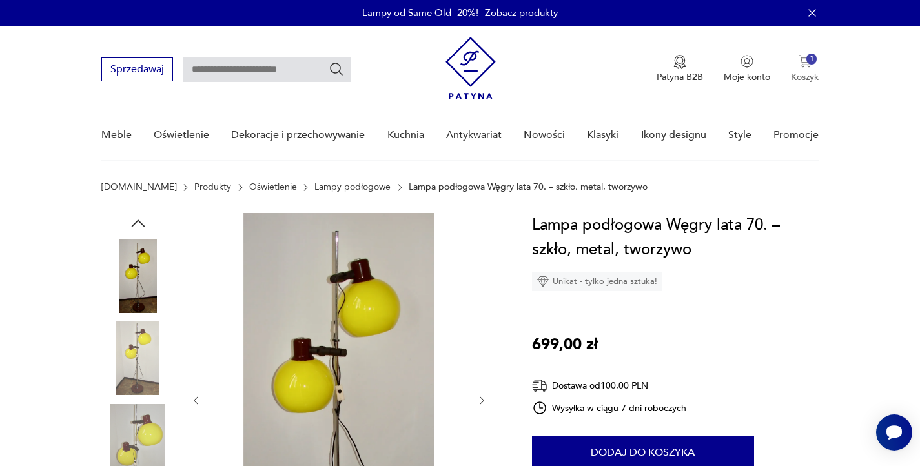
click at [815, 56] on div "1" at bounding box center [811, 59] width 11 height 11
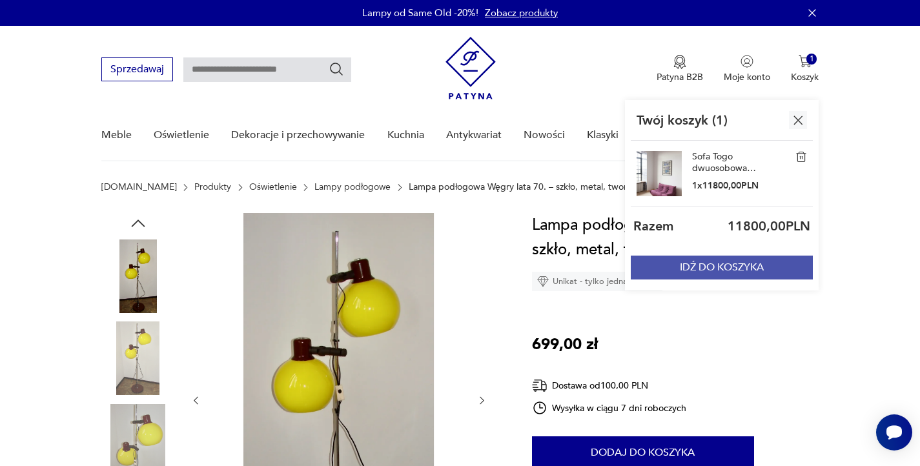
click at [769, 266] on button "IDŹ DO KOSZYKA" at bounding box center [722, 268] width 182 height 24
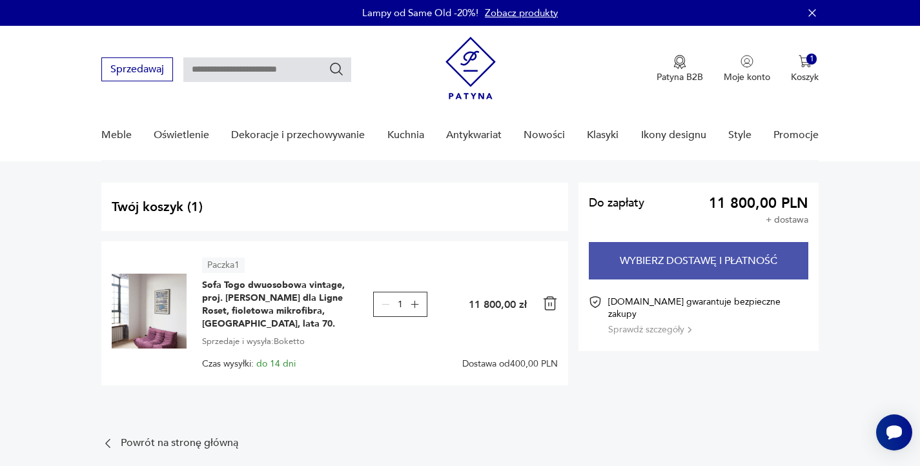
click at [720, 252] on button "Wybierz dostawę i płatność" at bounding box center [698, 260] width 219 height 37
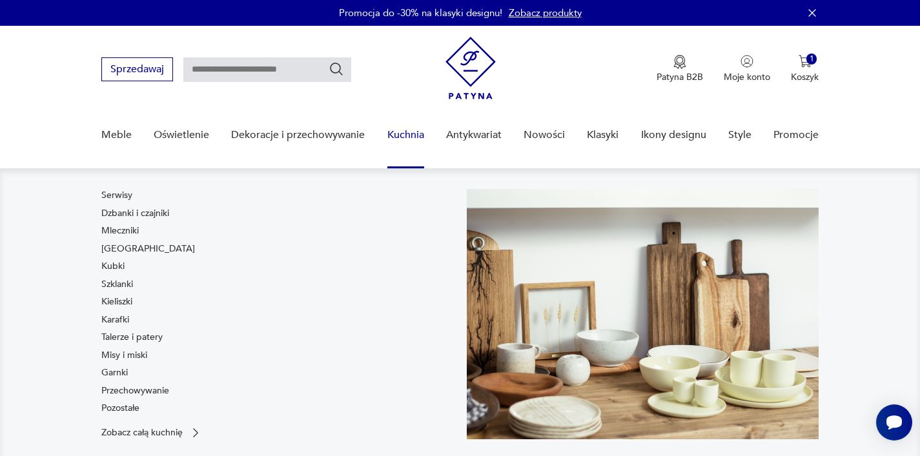
click at [406, 135] on link "Kuchnia" at bounding box center [405, 135] width 37 height 50
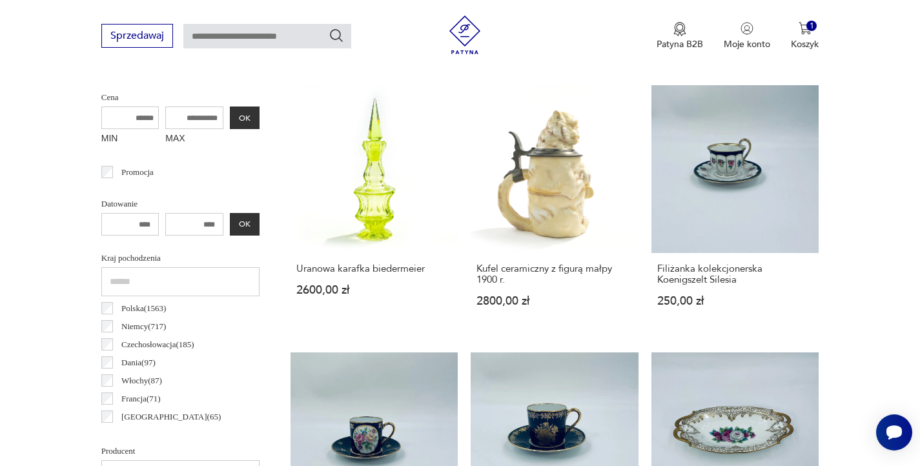
scroll to position [497, 0]
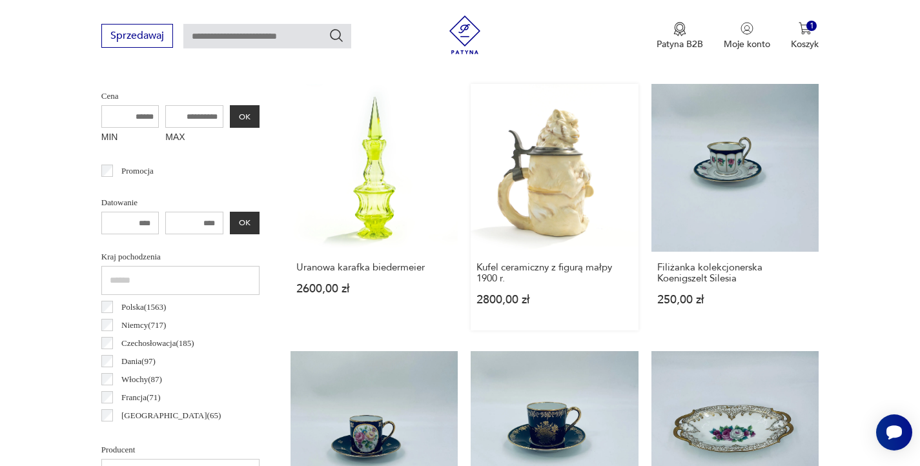
click at [556, 292] on div "Kufel ceramiczny z figurą małpy 1900 r. 2800,00 zł" at bounding box center [555, 291] width 168 height 79
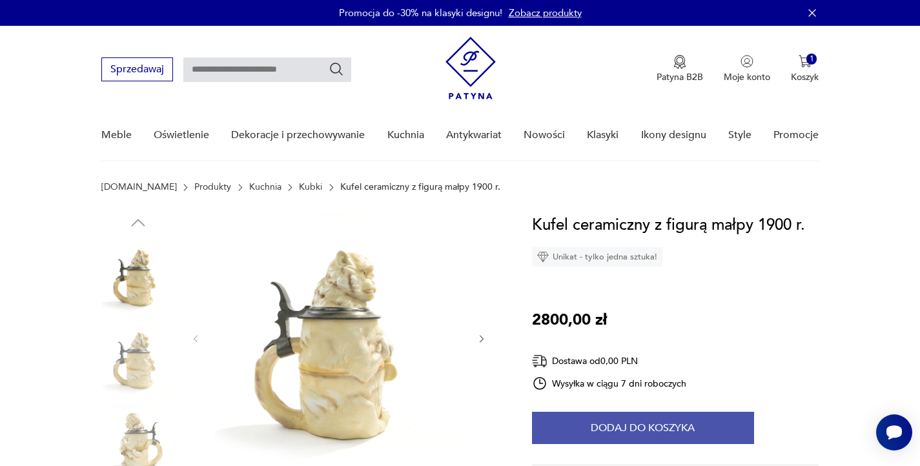
click at [620, 425] on button "Dodaj do koszyka" at bounding box center [643, 428] width 222 height 32
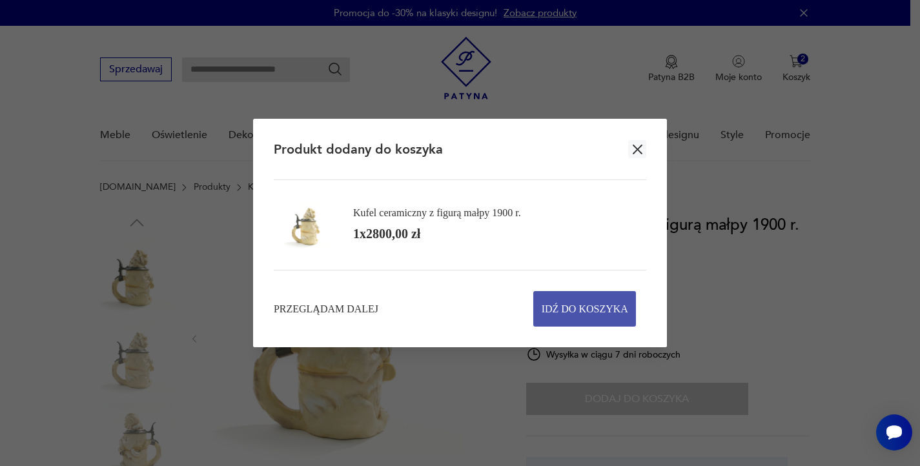
click at [577, 303] on span "Idź do koszyka" at bounding box center [585, 309] width 87 height 34
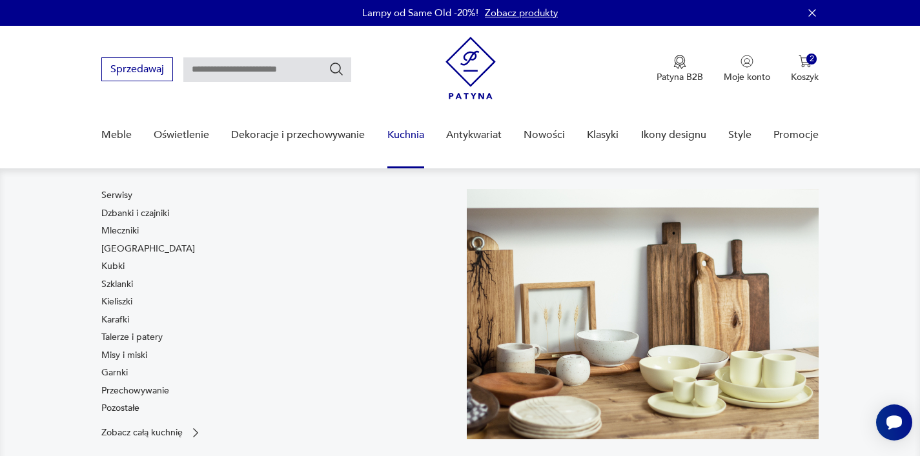
click at [408, 134] on link "Kuchnia" at bounding box center [405, 135] width 37 height 50
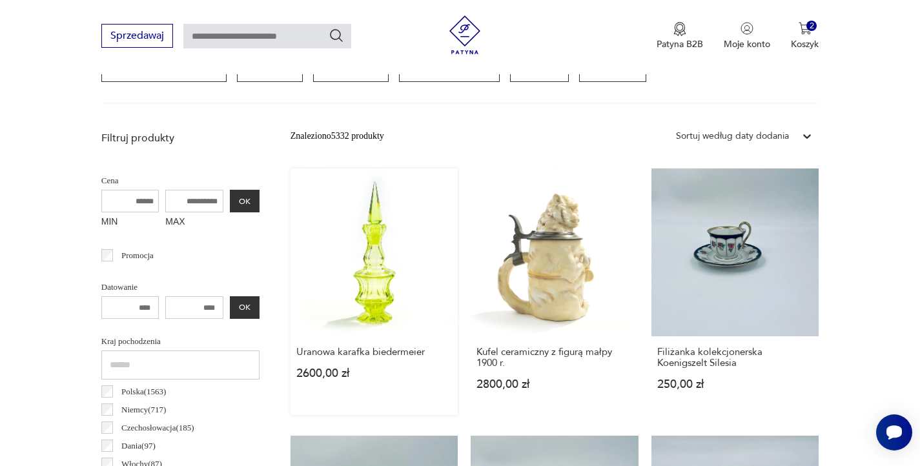
click at [351, 223] on link "Uranowa karafka biedermeier 2600,00 zł" at bounding box center [374, 291] width 168 height 247
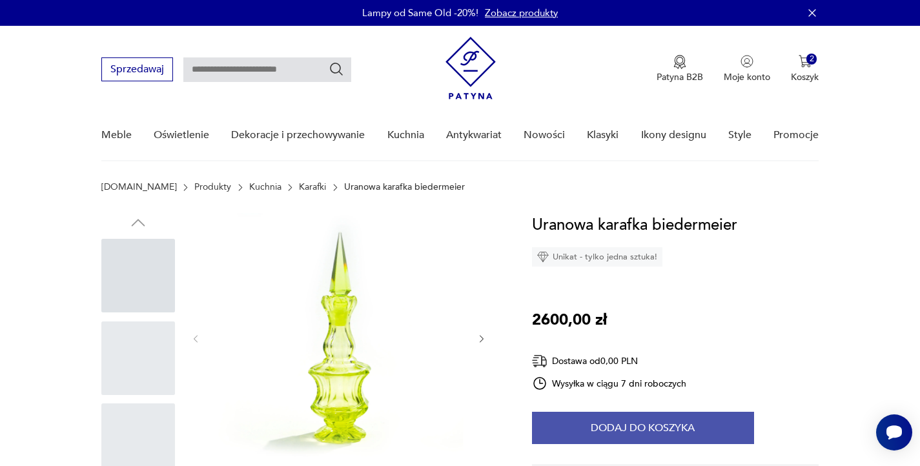
click at [575, 433] on button "Dodaj do koszyka" at bounding box center [643, 428] width 222 height 32
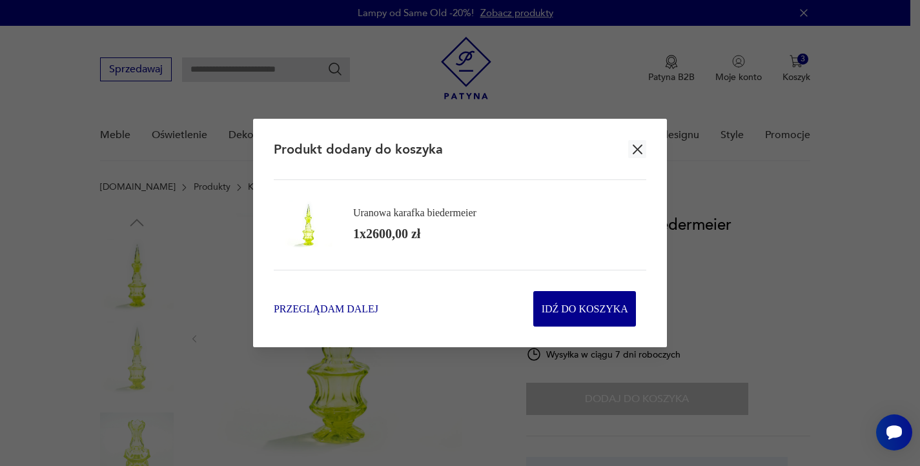
click at [343, 301] on span "Przeglądam dalej" at bounding box center [326, 308] width 105 height 15
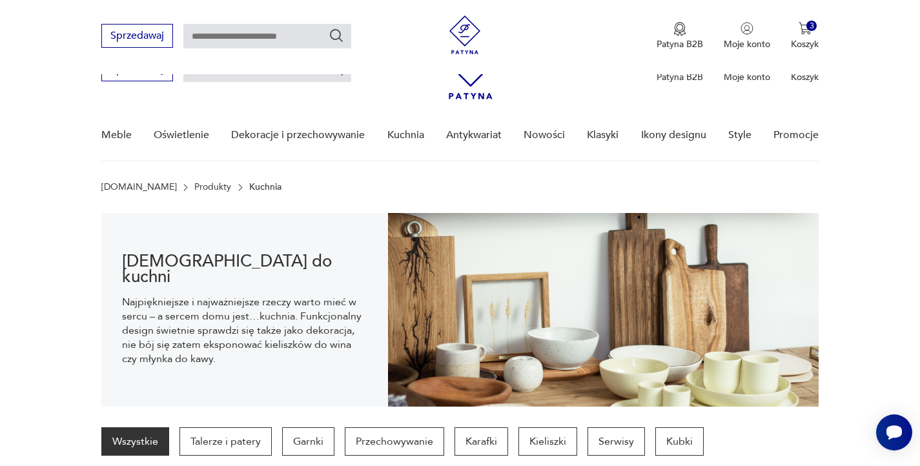
scroll to position [412, 0]
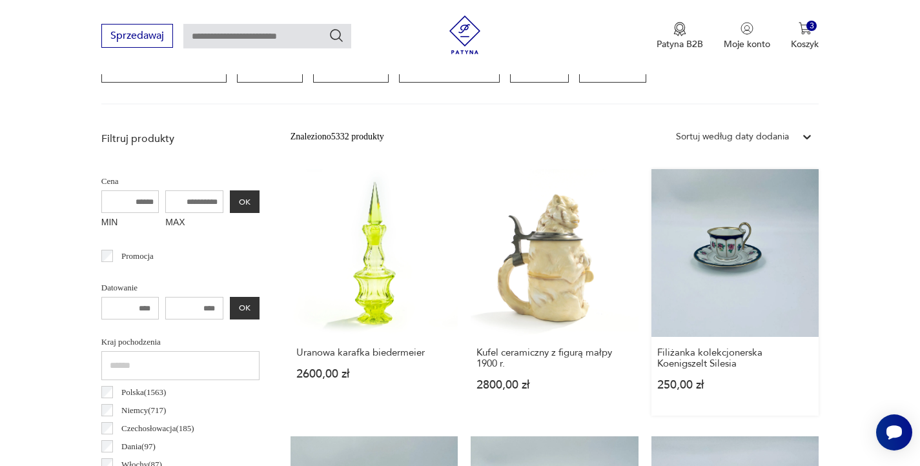
click at [728, 274] on link "Filiżanka kolekcjonerska Koenigszelt Silesia 250,00 zł" at bounding box center [735, 292] width 168 height 247
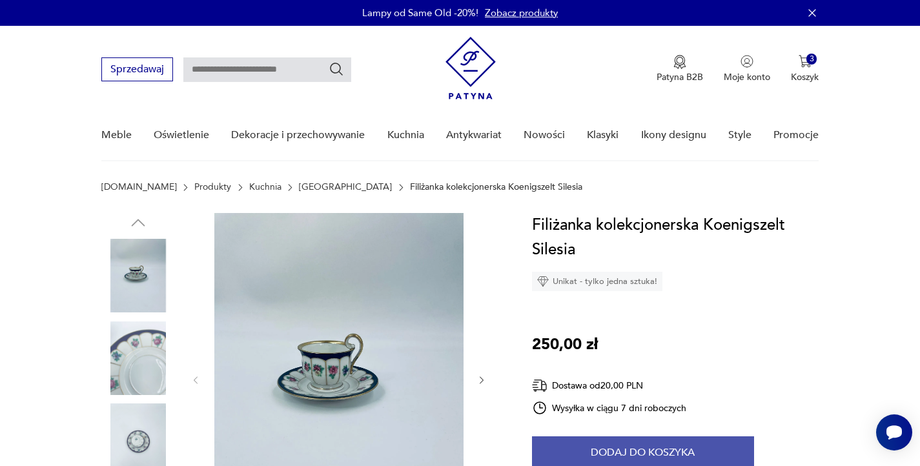
click at [603, 443] on button "Dodaj do koszyka" at bounding box center [643, 452] width 222 height 32
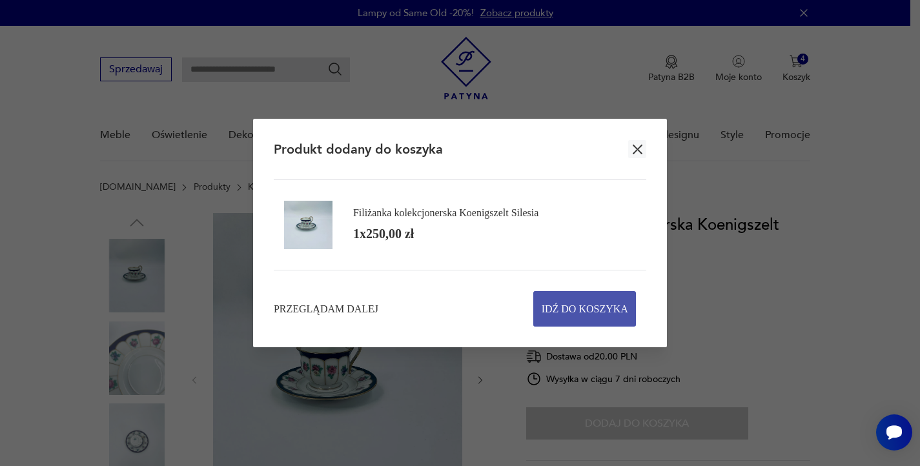
click at [591, 301] on span "Idź do koszyka" at bounding box center [585, 309] width 87 height 34
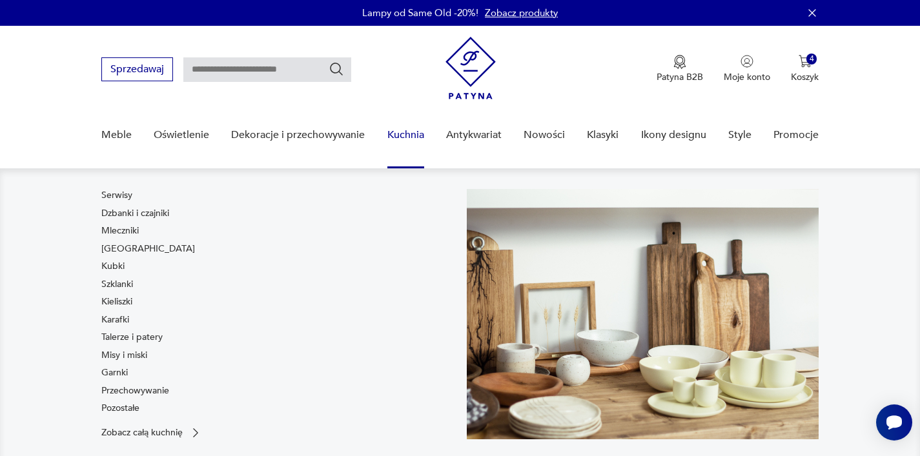
click at [403, 135] on link "Kuchnia" at bounding box center [405, 135] width 37 height 50
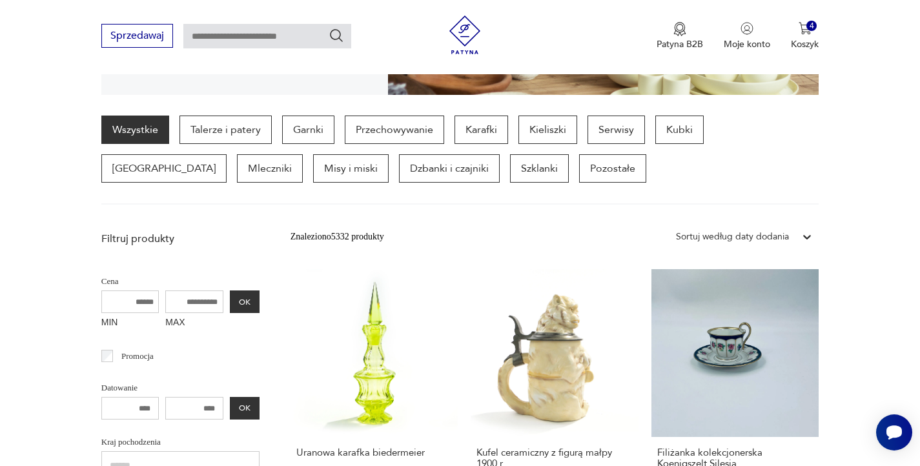
scroll to position [369, 0]
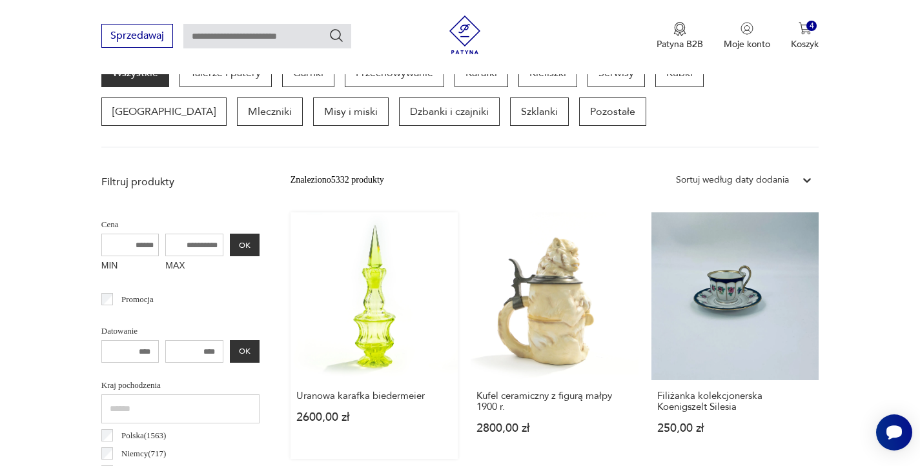
click at [366, 293] on link "Uranowa karafka biedermeier 2600,00 zł" at bounding box center [374, 335] width 168 height 247
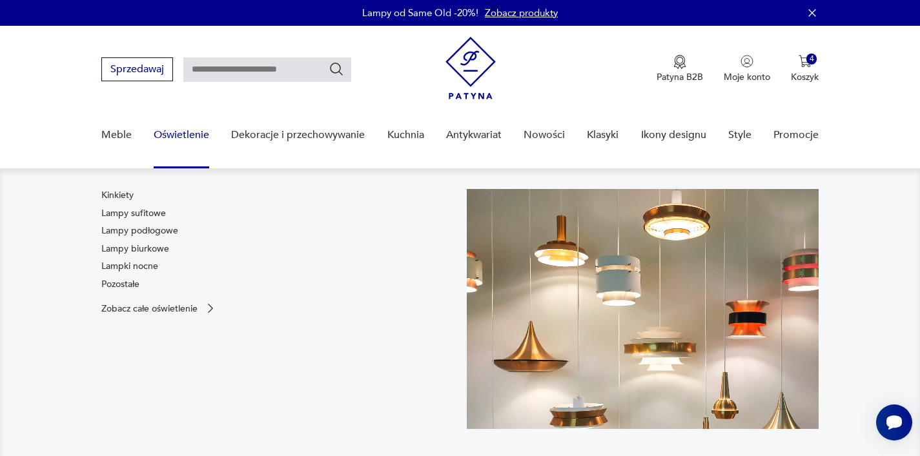
click at [183, 131] on link "Oświetlenie" at bounding box center [182, 135] width 56 height 50
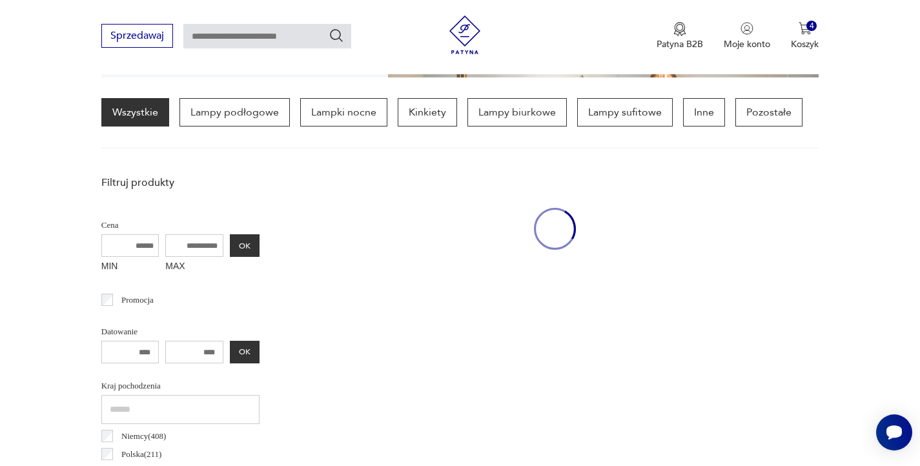
scroll to position [343, 0]
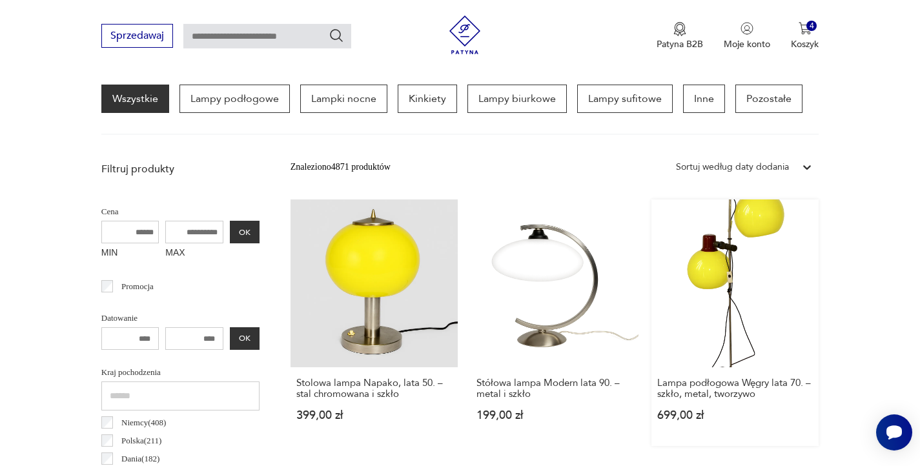
click at [684, 320] on link "Lampa podłogowa Węgry lata 70. – szkło, metal, tworzywo 699,00 zł" at bounding box center [735, 322] width 168 height 247
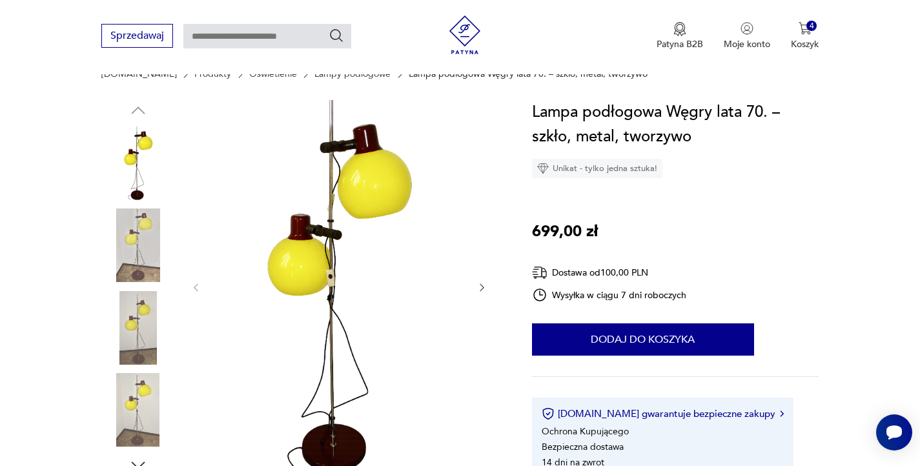
scroll to position [114, 0]
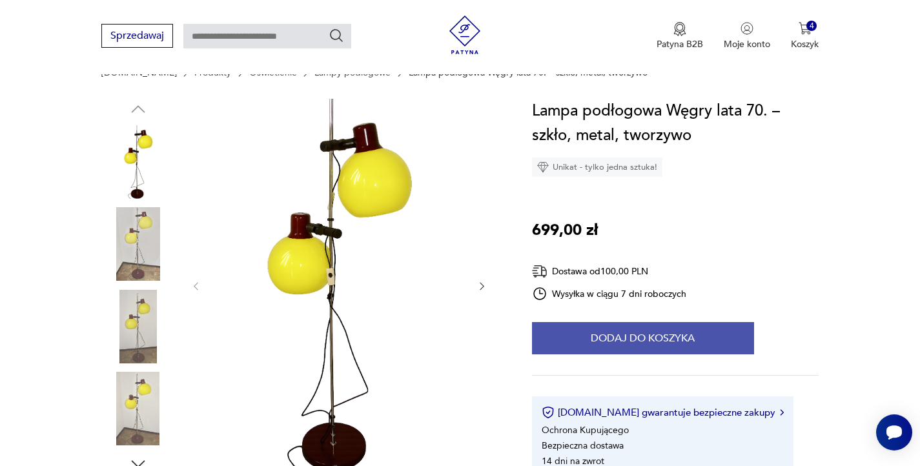
click at [595, 345] on button "Dodaj do koszyka" at bounding box center [643, 338] width 222 height 32
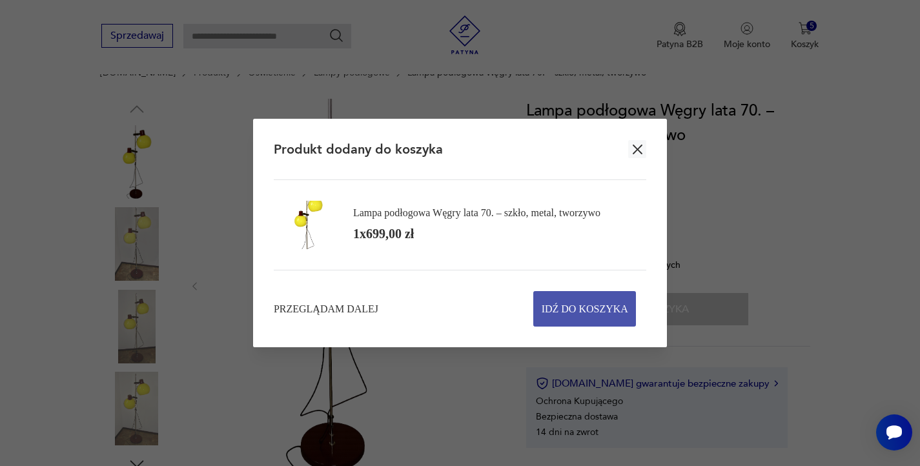
click at [584, 308] on span "Idź do koszyka" at bounding box center [585, 309] width 87 height 34
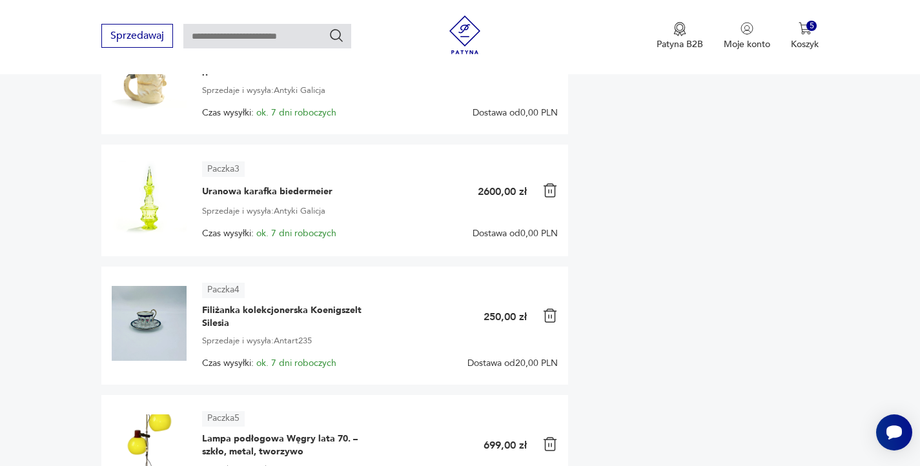
click at [550, 198] on img at bounding box center [549, 190] width 15 height 15
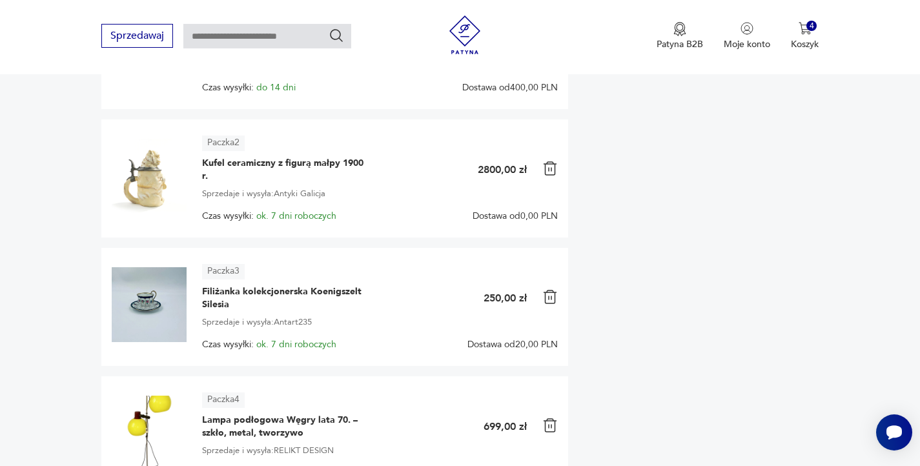
click at [550, 176] on img at bounding box center [549, 168] width 15 height 15
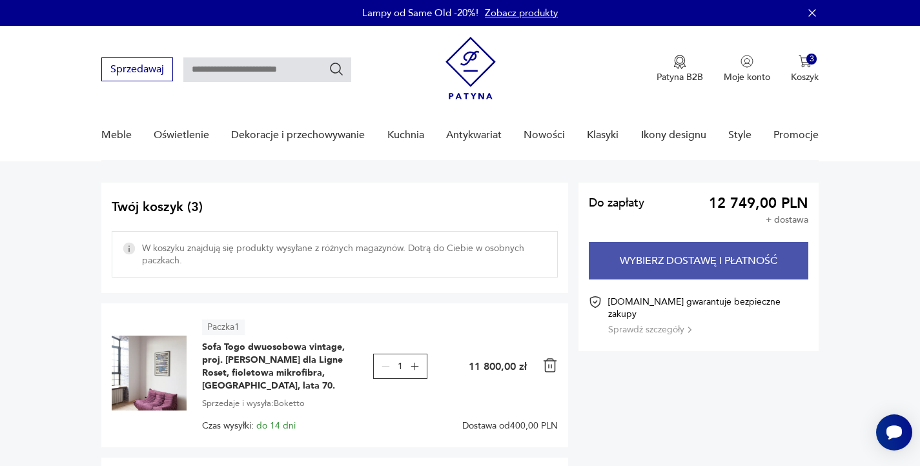
click at [675, 252] on button "Wybierz dostawę i płatność" at bounding box center [698, 260] width 219 height 37
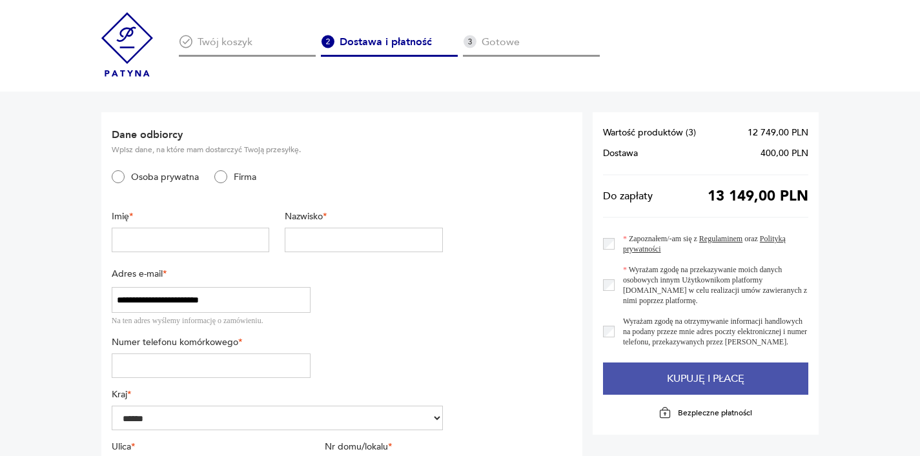
click at [686, 383] on button "Kupuję i płacę" at bounding box center [706, 379] width 206 height 32
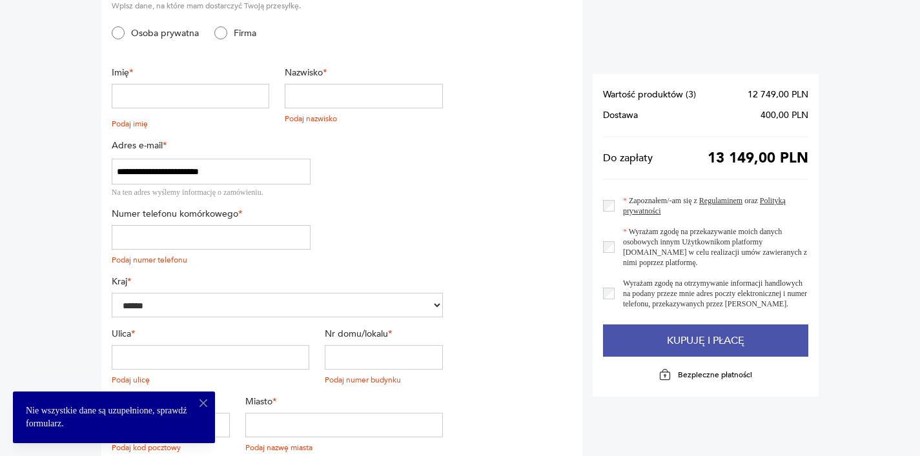
scroll to position [148, 0]
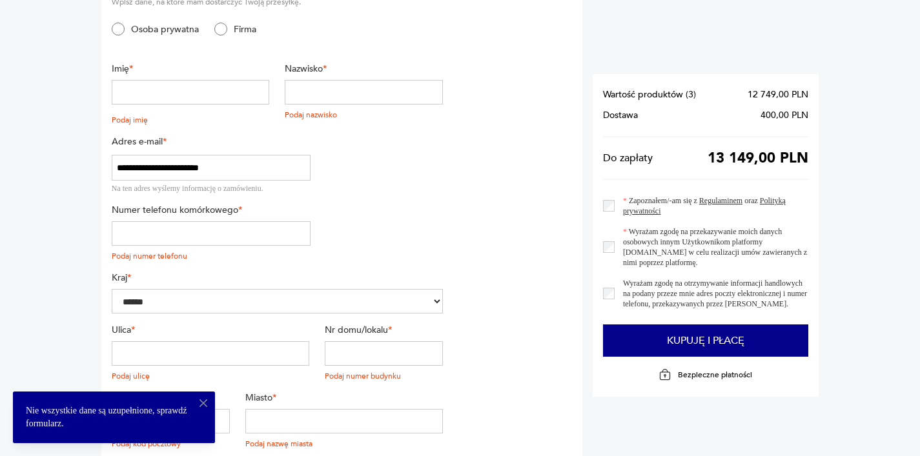
click at [190, 90] on input "text" at bounding box center [191, 92] width 158 height 25
type input "*****"
type input "*********"
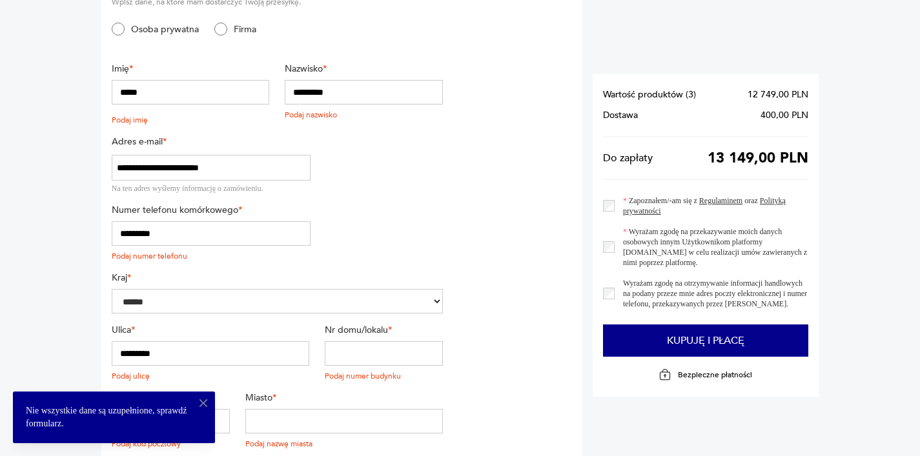
type input "*"
type input "******"
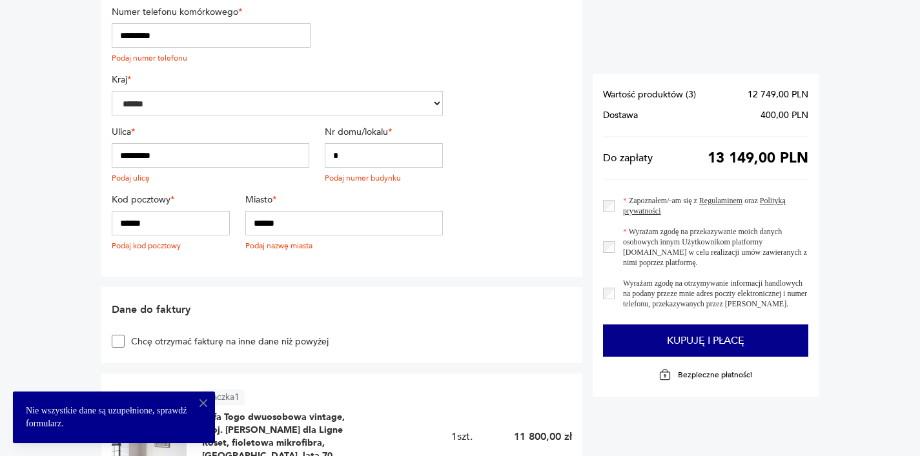
scroll to position [341, 0]
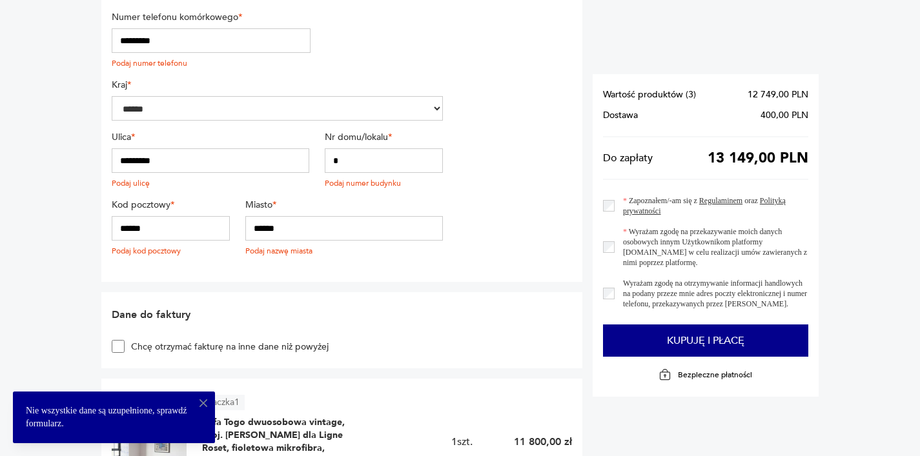
click at [190, 220] on input "******" at bounding box center [171, 228] width 119 height 25
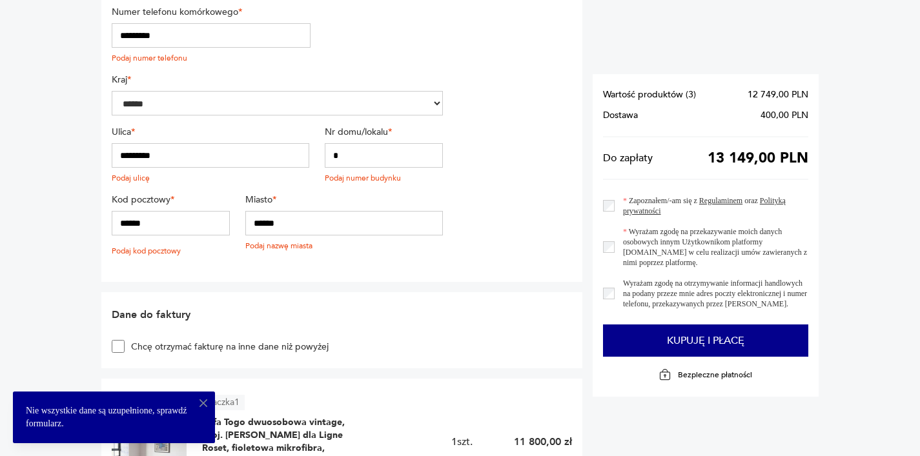
type input "******"
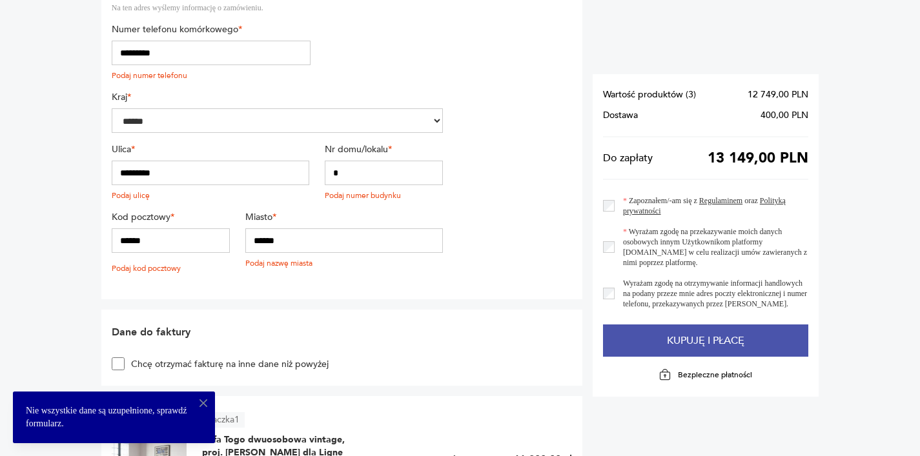
scroll to position [0, 0]
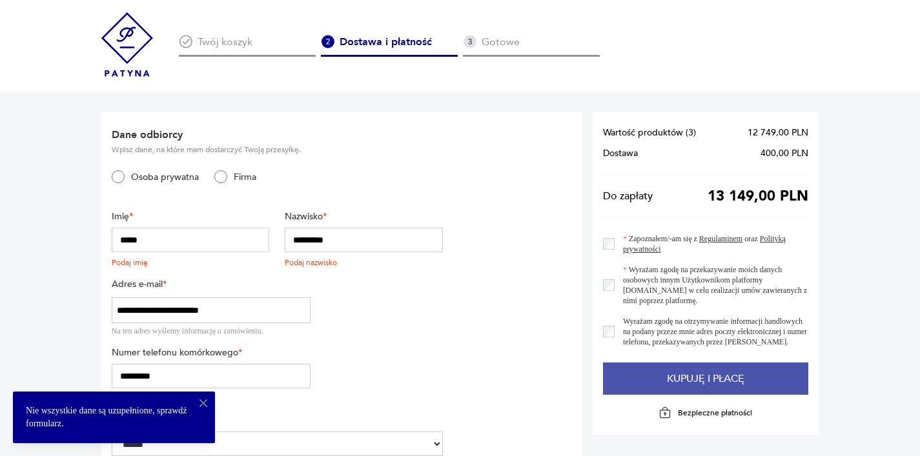
click at [682, 393] on button "Kupuję i płacę" at bounding box center [706, 379] width 206 height 32
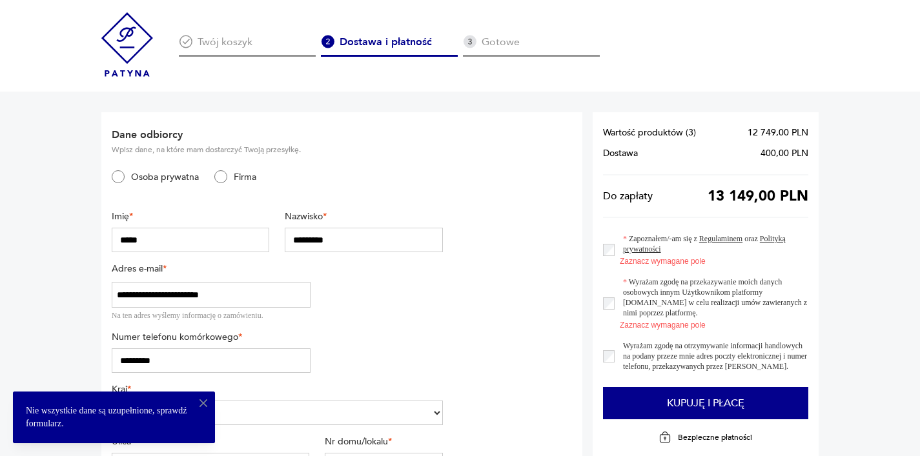
click at [616, 249] on label "Zapoznałem/-am się z Regulaminem oraz Polityką prywatności" at bounding box center [712, 244] width 194 height 21
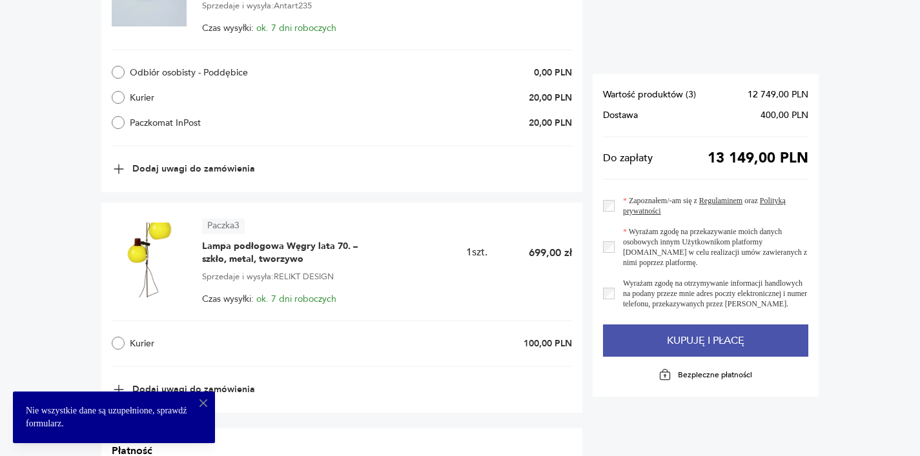
scroll to position [962, 0]
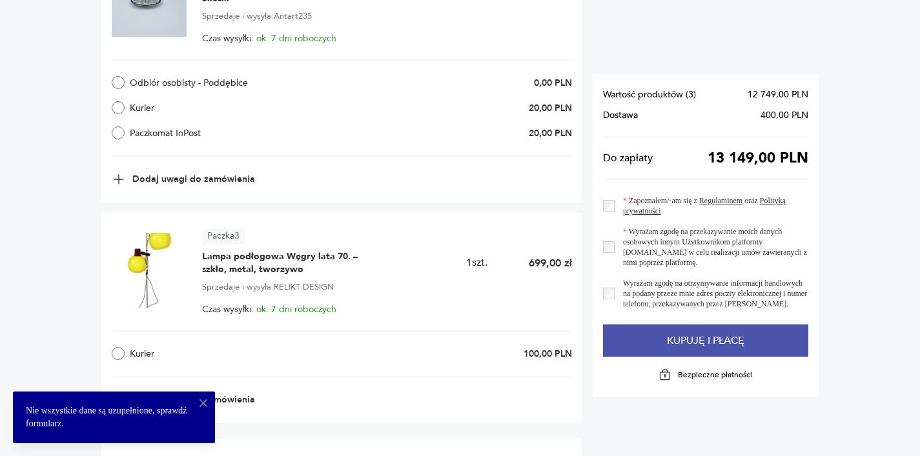
click at [682, 344] on button "Kupuję i płacę" at bounding box center [706, 341] width 206 height 32
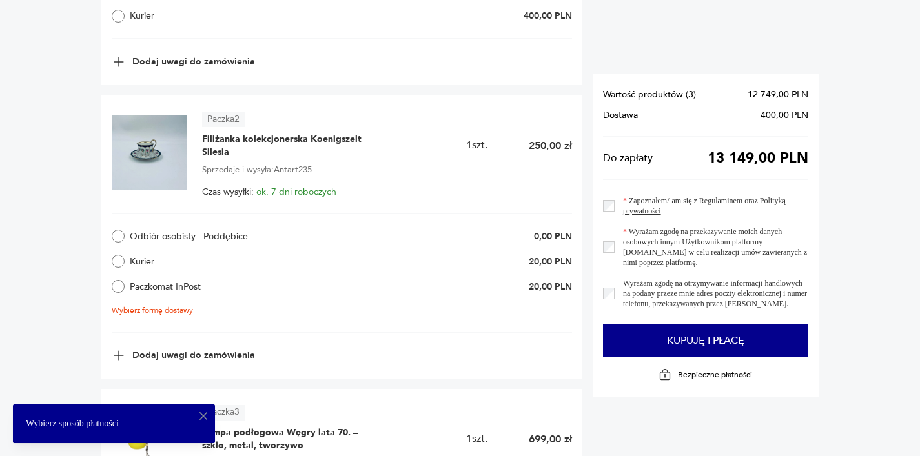
scroll to position [805, 1]
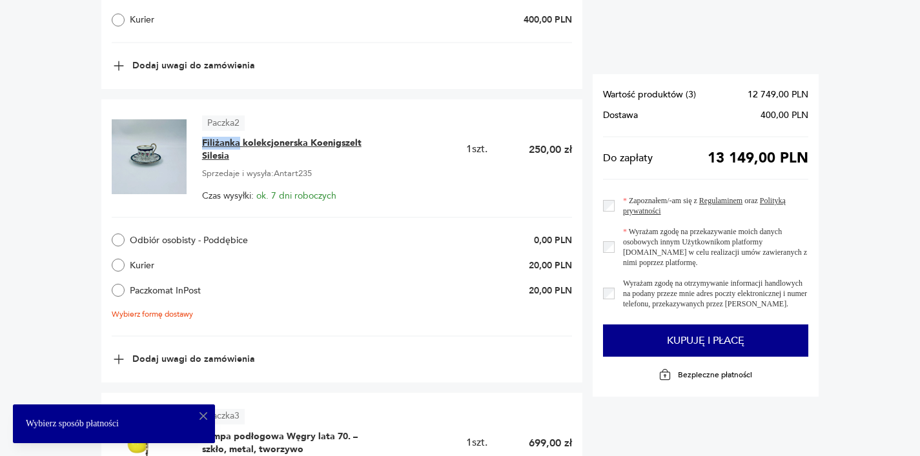
click at [231, 137] on span "Filiżanka kolekcjonerska Koenigszelt Silesia" at bounding box center [282, 150] width 161 height 26
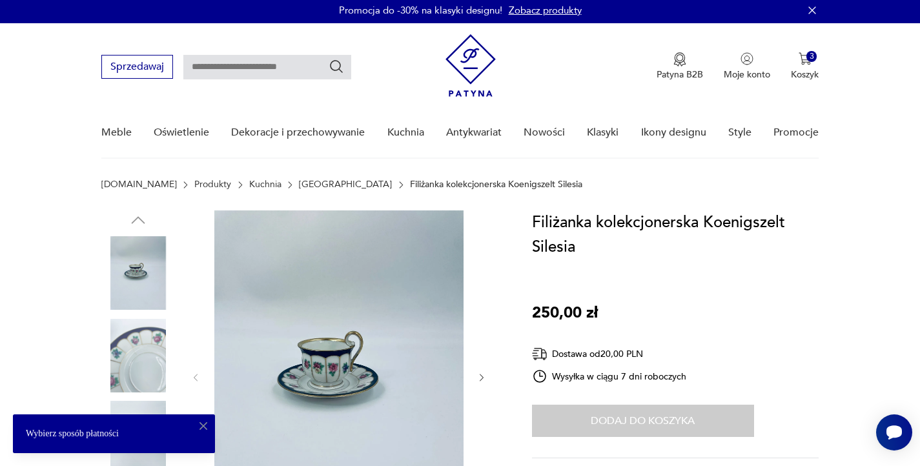
scroll to position [261, 0]
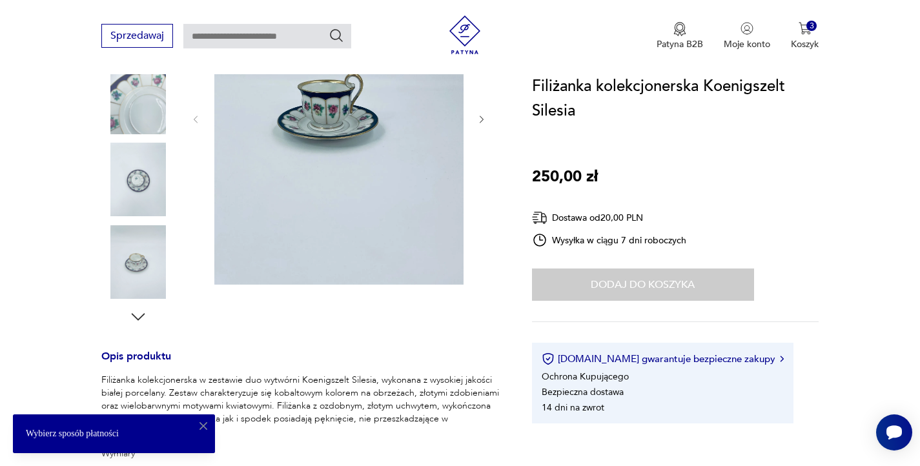
click at [647, 290] on div "Dodaj do koszyka" at bounding box center [643, 285] width 222 height 32
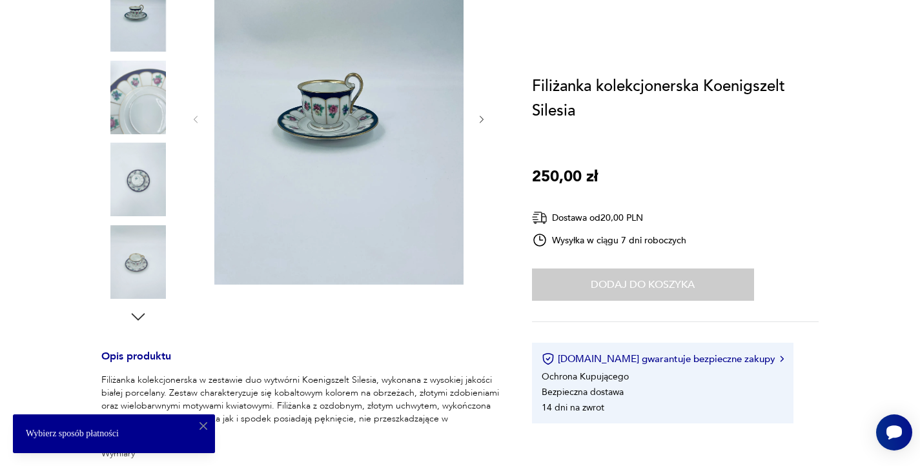
scroll to position [0, 0]
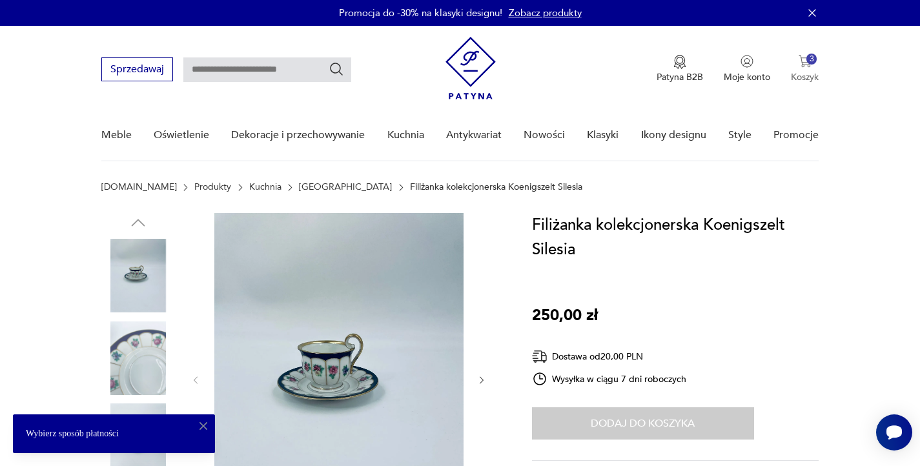
click at [810, 54] on div "3" at bounding box center [811, 59] width 11 height 11
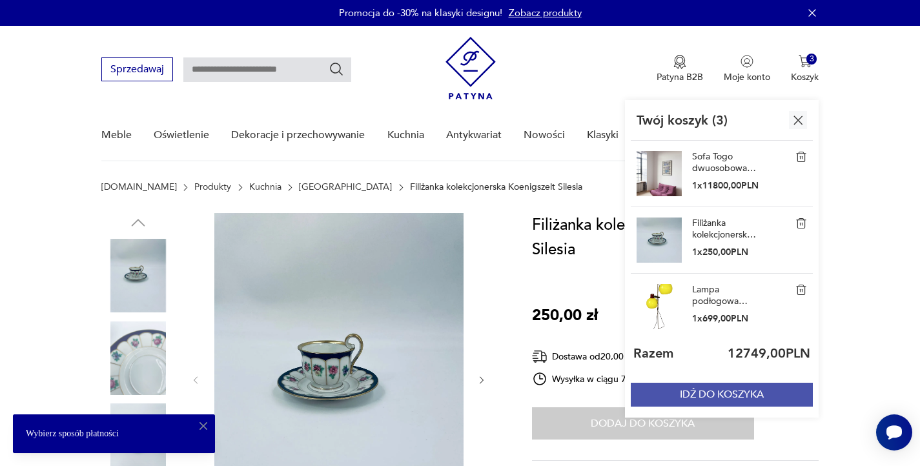
click at [755, 398] on button "IDŹ DO KOSZYKA" at bounding box center [722, 395] width 182 height 24
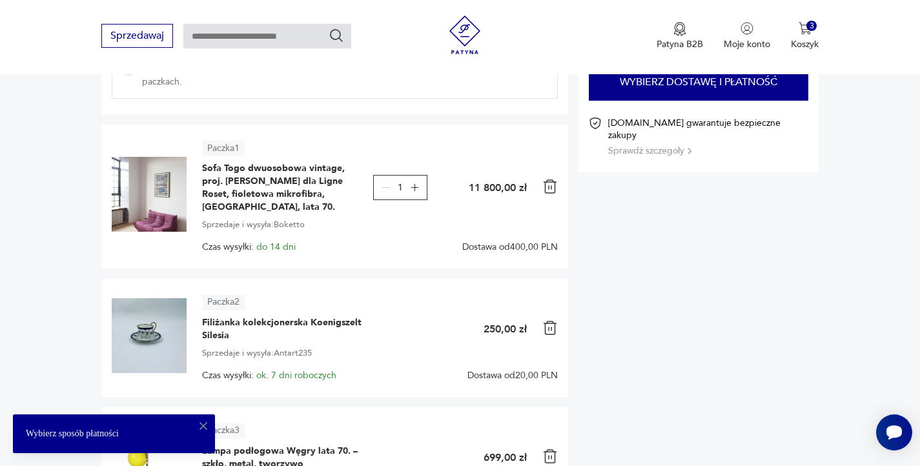
scroll to position [155, 0]
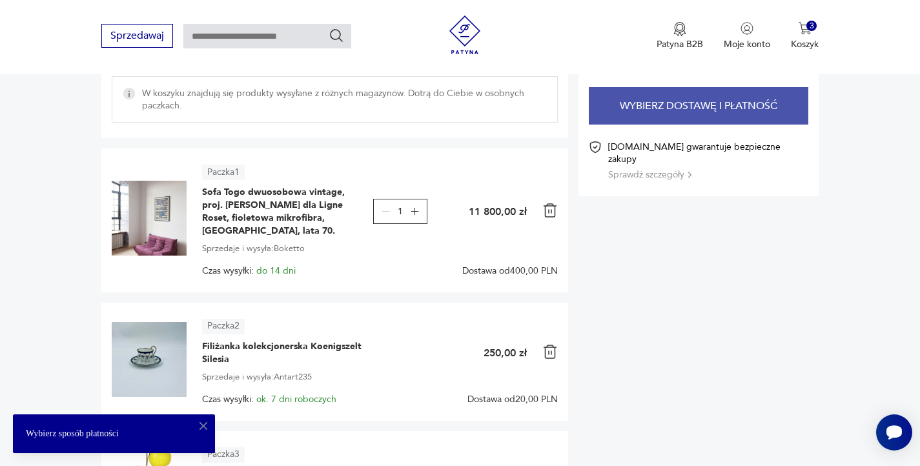
click at [657, 96] on button "Wybierz dostawę i płatność" at bounding box center [698, 105] width 219 height 37
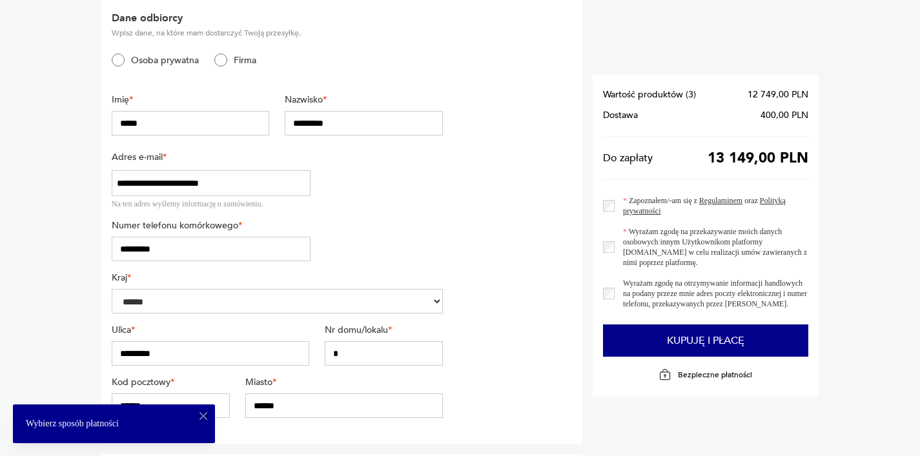
scroll to position [117, 0]
click at [602, 201] on section "Wartość produktów ( 3 ) 12 749,00 PLN Dostawa 400,00 PLN Do zapłaty 13 149,00 P…" at bounding box center [706, 235] width 227 height 323
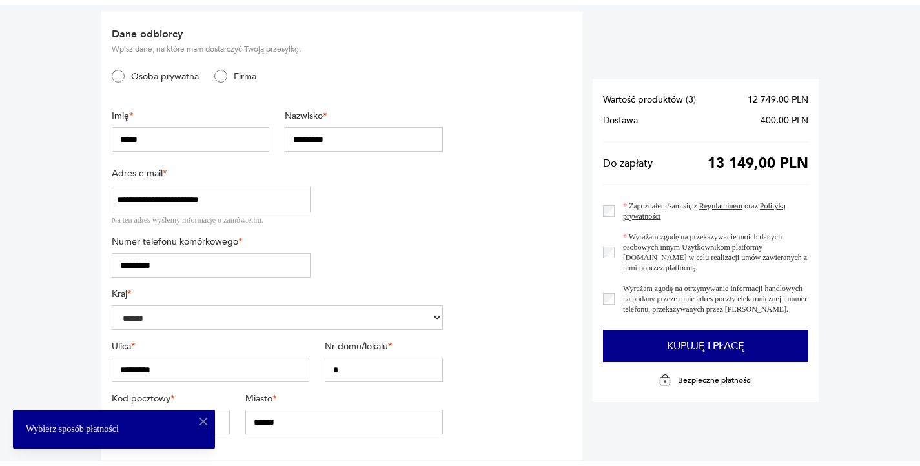
scroll to position [0, 0]
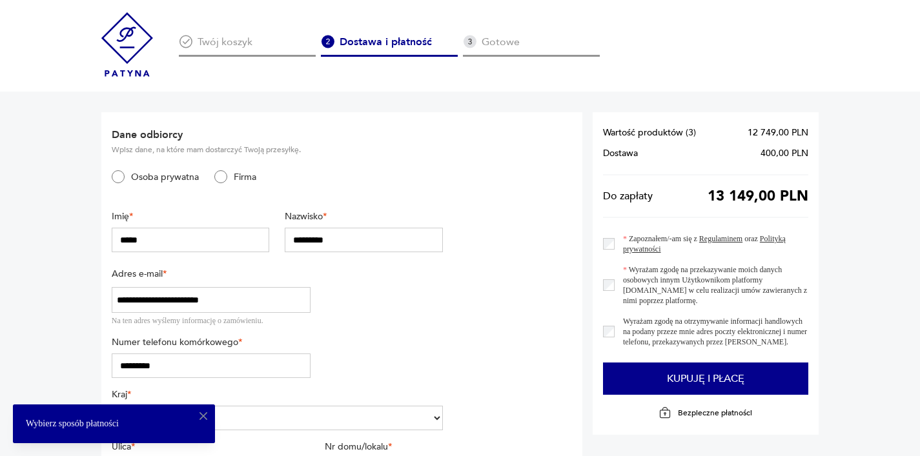
click at [123, 59] on img at bounding box center [127, 44] width 52 height 65
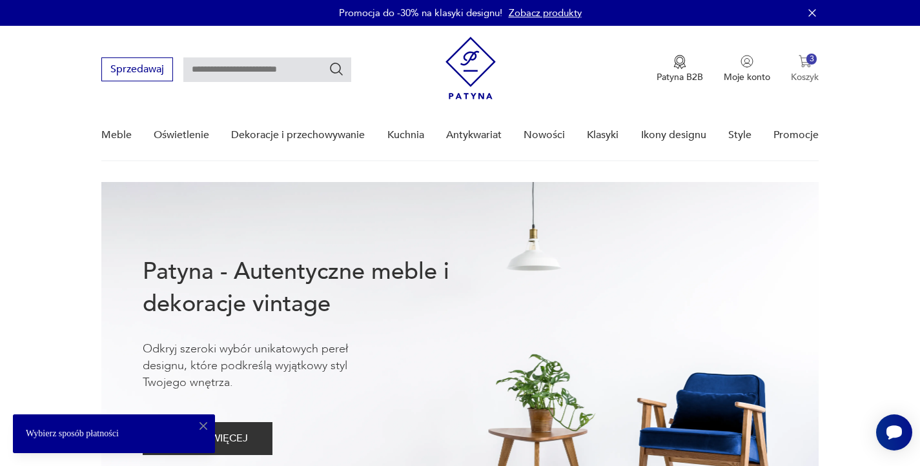
click at [805, 70] on button "3 Koszyk" at bounding box center [805, 69] width 28 height 28
click at [875, 154] on nav "Sprzedawaj Patyna B2B Moje konto 3 Koszyk Twój koszyk ( 3 ) Sofa Togo dwuosobow…" at bounding box center [460, 94] width 920 height 136
click at [802, 71] on p "Koszyk" at bounding box center [805, 77] width 28 height 12
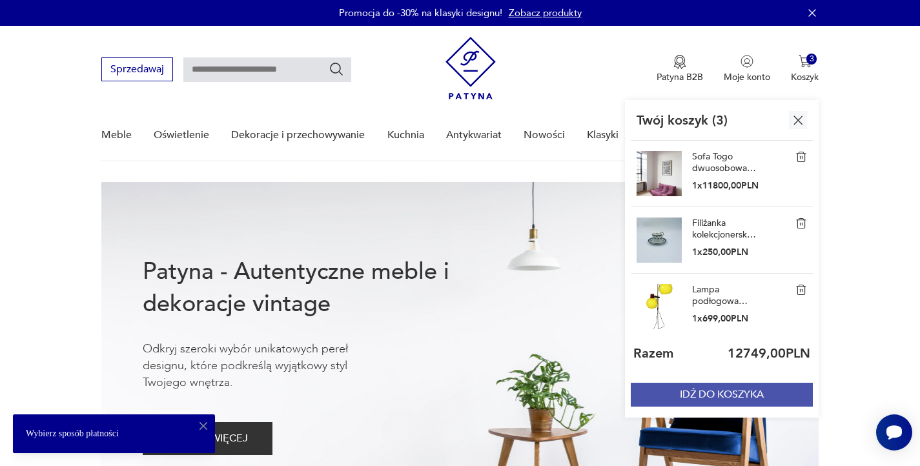
click at [748, 400] on button "IDŹ DO KOSZYKA" at bounding box center [722, 395] width 182 height 24
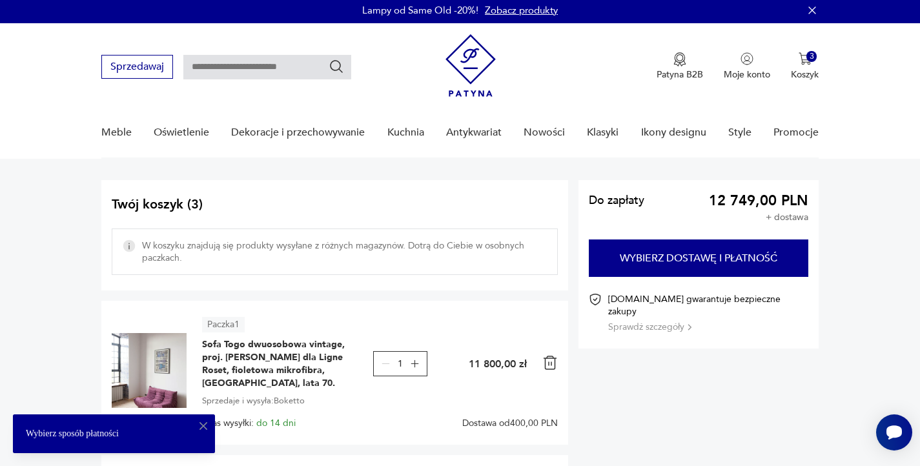
scroll to position [5, 0]
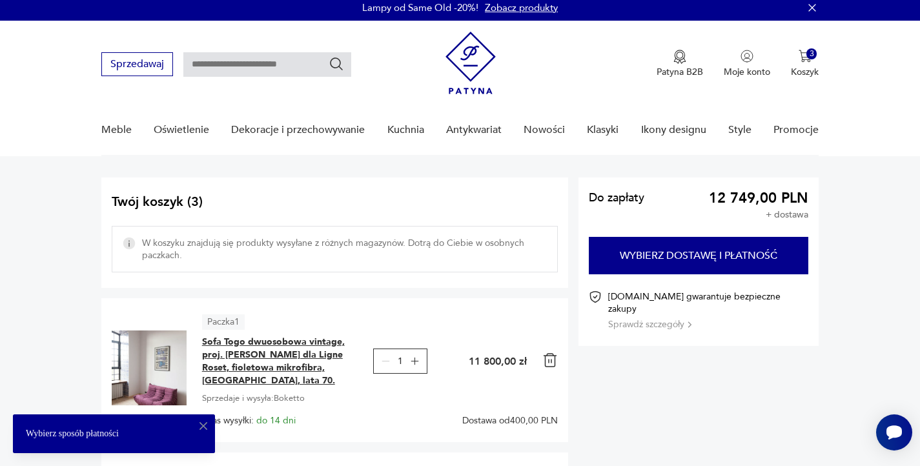
click at [280, 351] on span "Sofa Togo dwuosobowa vintage, proj. [PERSON_NAME] dla Ligne Roset, fioletowa mi…" at bounding box center [282, 362] width 161 height 52
